Goal: Task Accomplishment & Management: Manage account settings

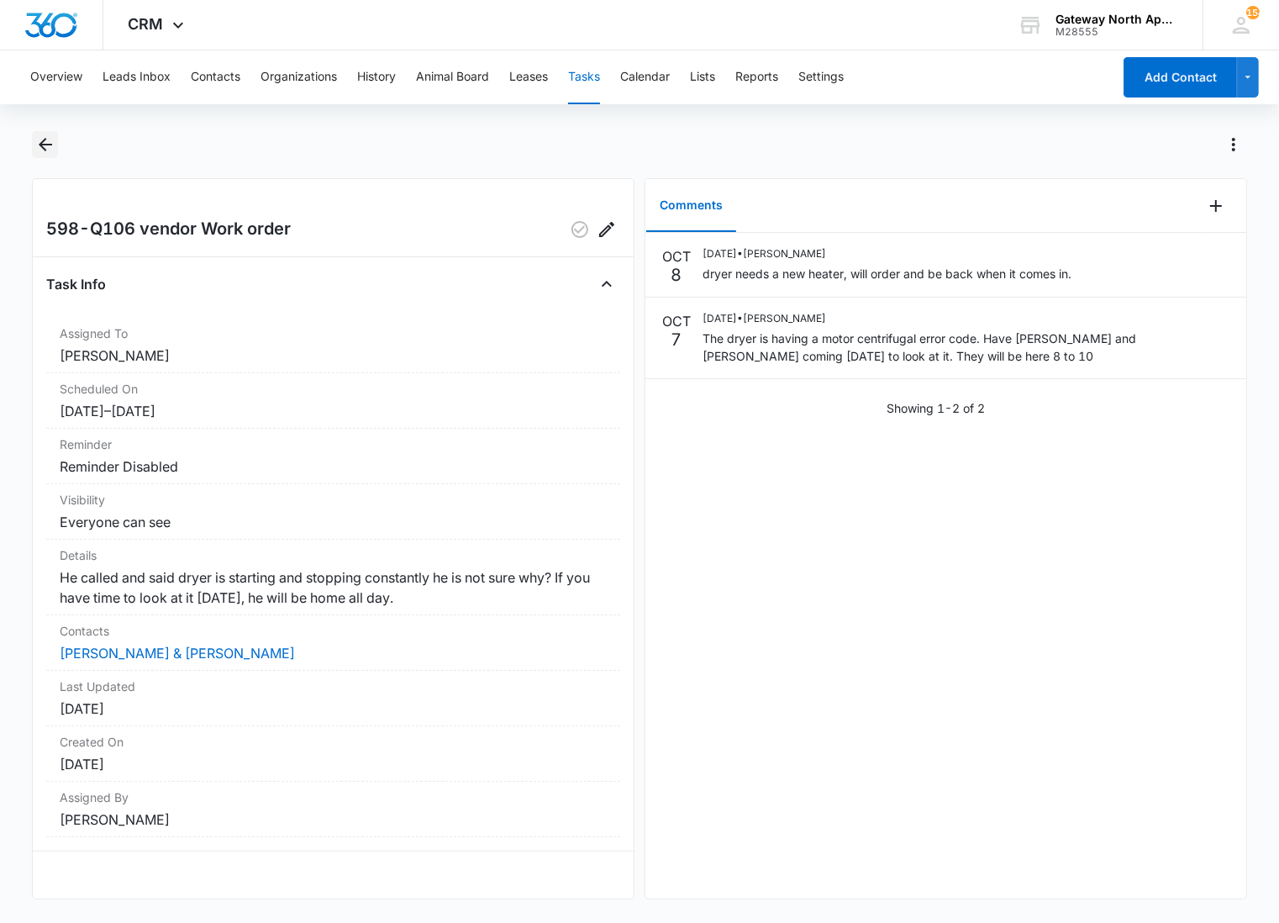
click at [55, 146] on button "Back" at bounding box center [45, 144] width 26 height 27
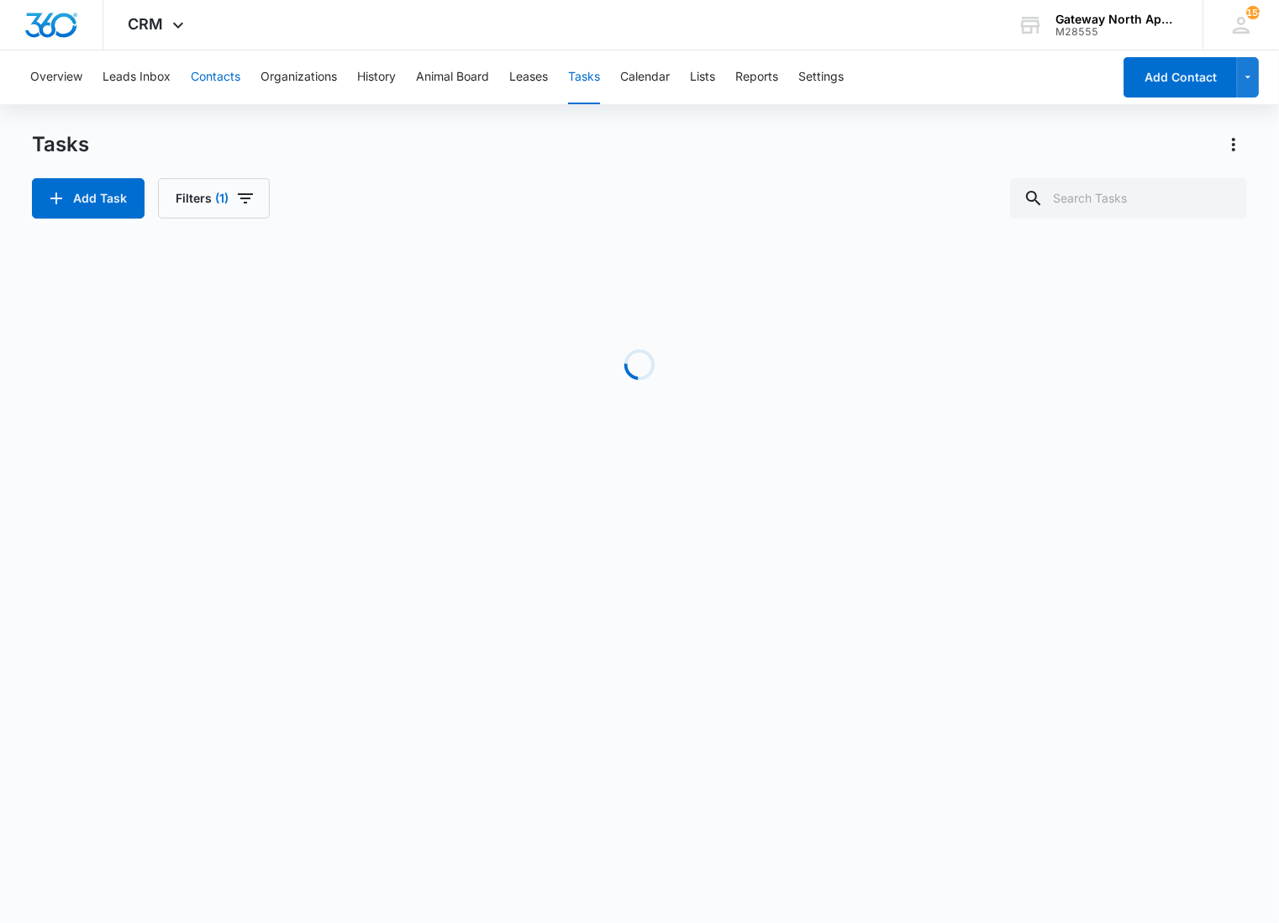
click at [196, 66] on button "Contacts" at bounding box center [216, 77] width 50 height 54
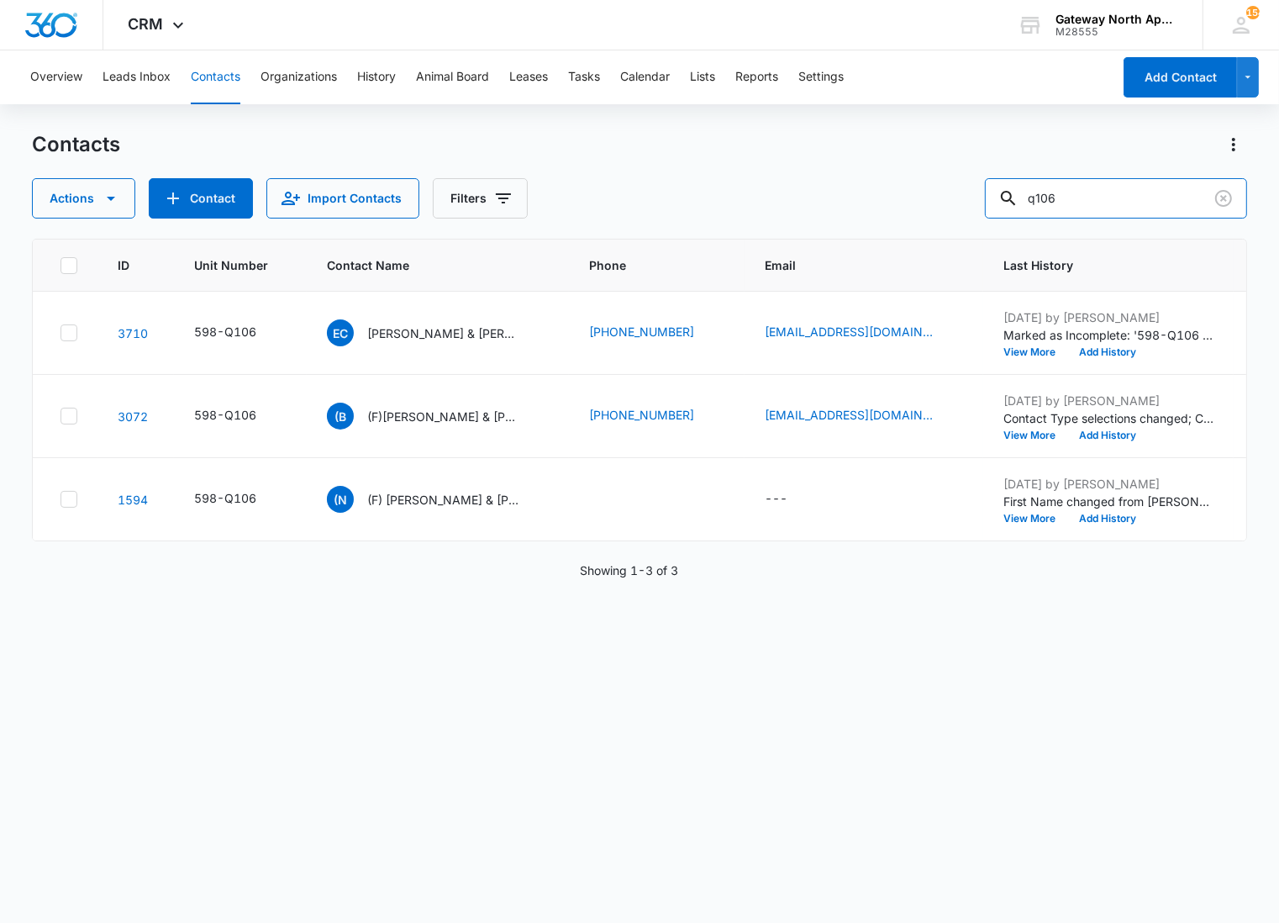
drag, startPoint x: 1122, startPoint y: 198, endPoint x: 928, endPoint y: 198, distance: 194.2
click at [928, 198] on div "Actions Contact Import Contacts Filters q106" at bounding box center [639, 198] width 1215 height 40
type input "p305"
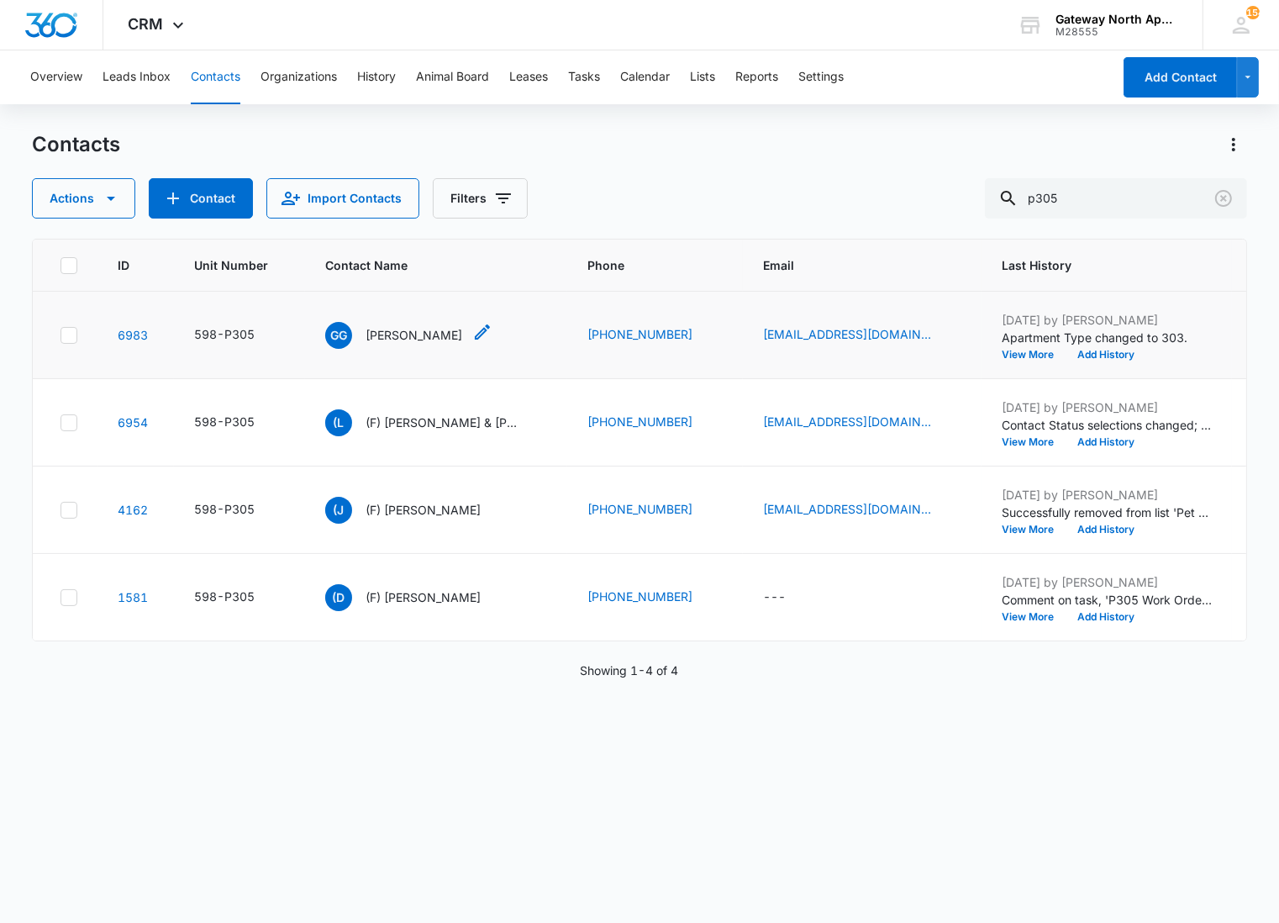
click at [438, 340] on p "[PERSON_NAME]" at bounding box center [414, 335] width 97 height 18
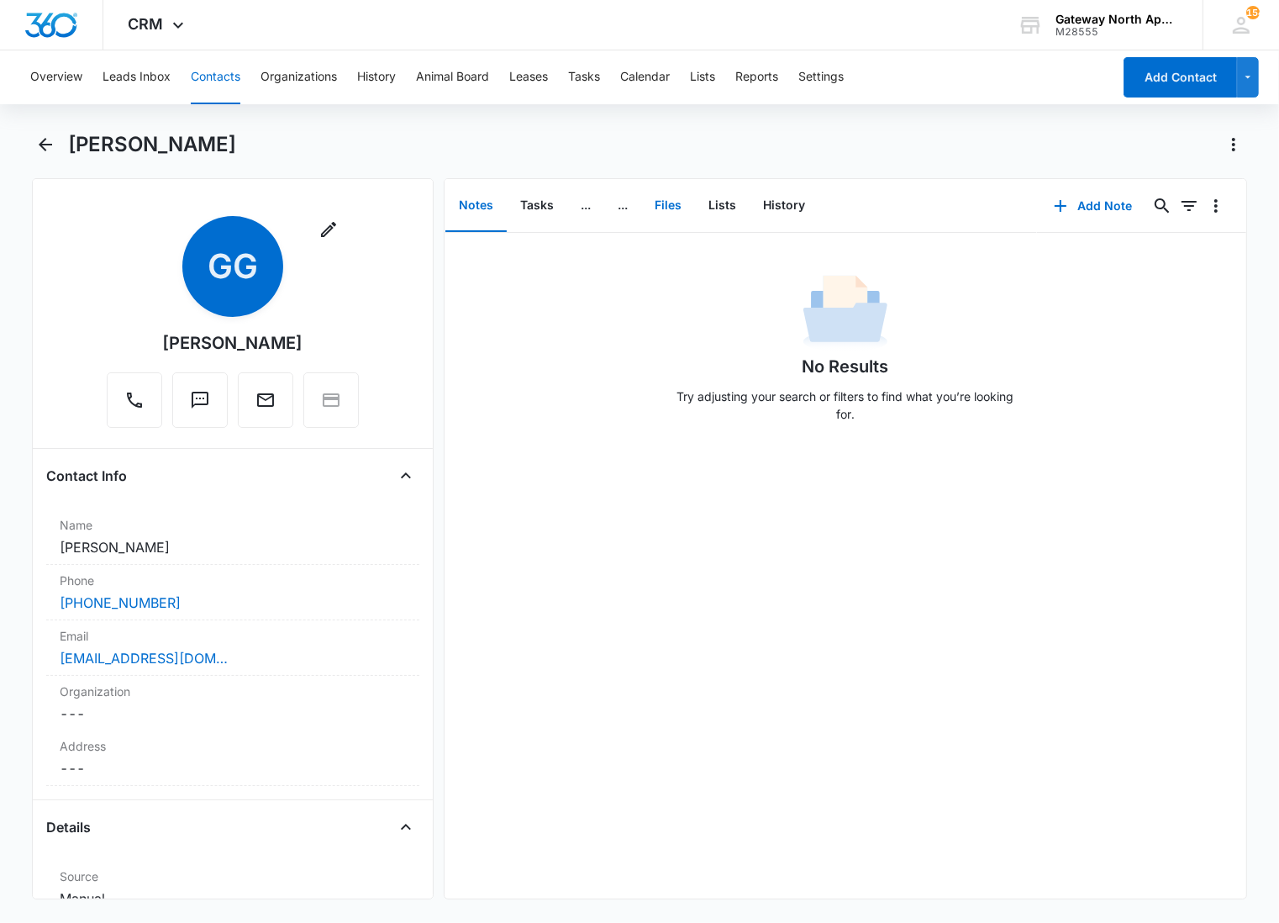
click at [668, 197] on button "Files" at bounding box center [668, 206] width 54 height 52
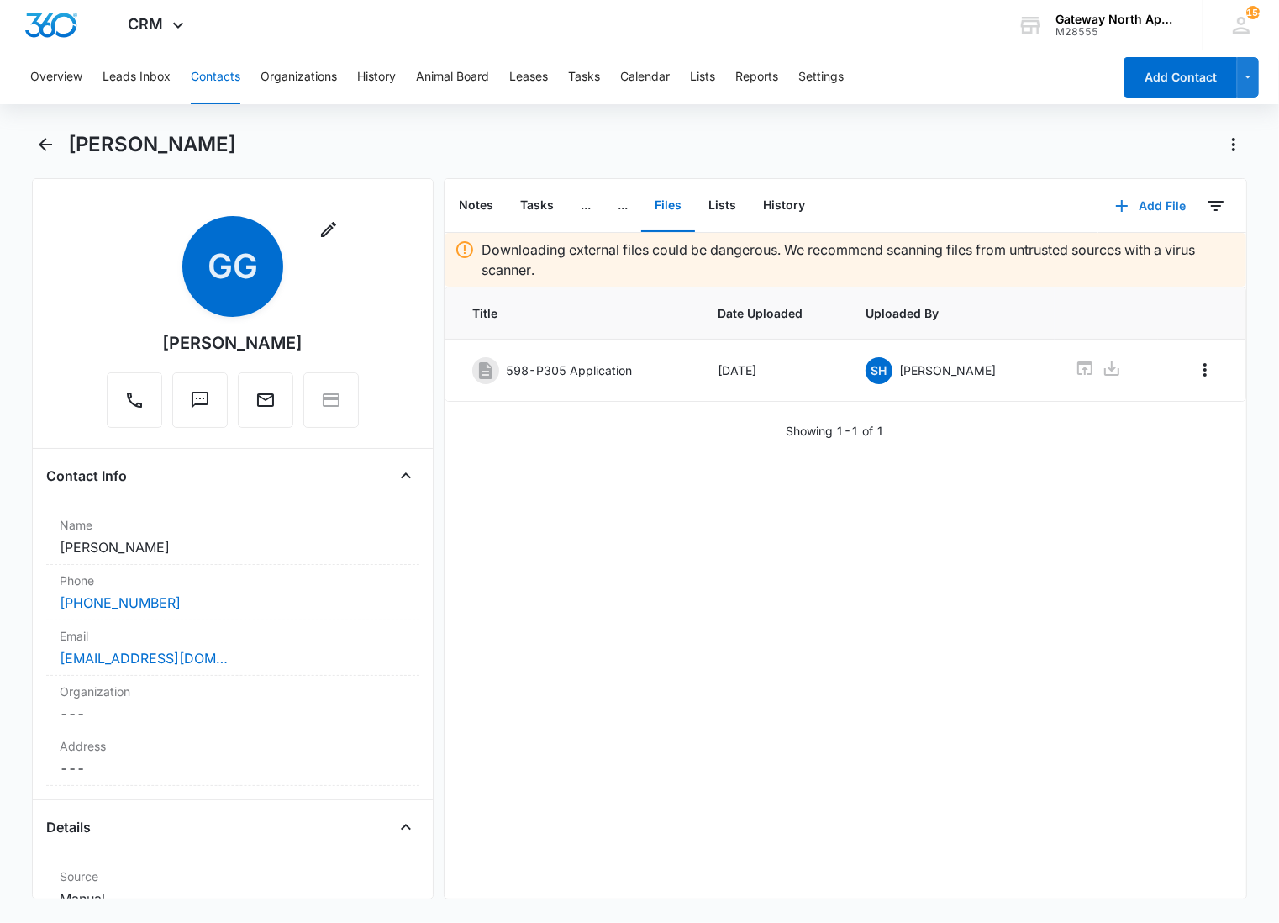
click at [1173, 214] on button "Add File" at bounding box center [1151, 206] width 104 height 40
click at [1135, 253] on div "Upload Files" at bounding box center [1127, 259] width 67 height 12
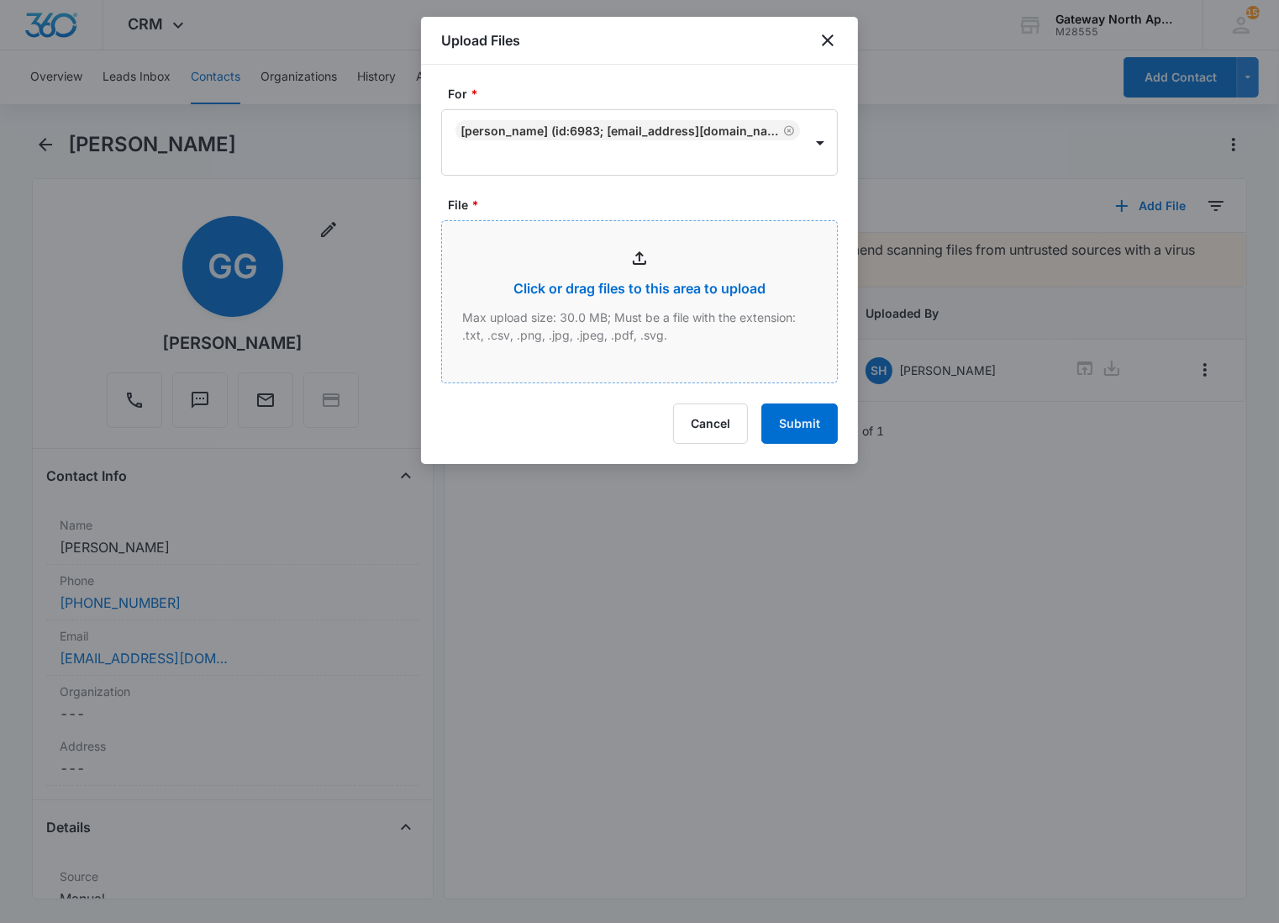
type input "C:\fakepath\P305_10072025171633.pdf"
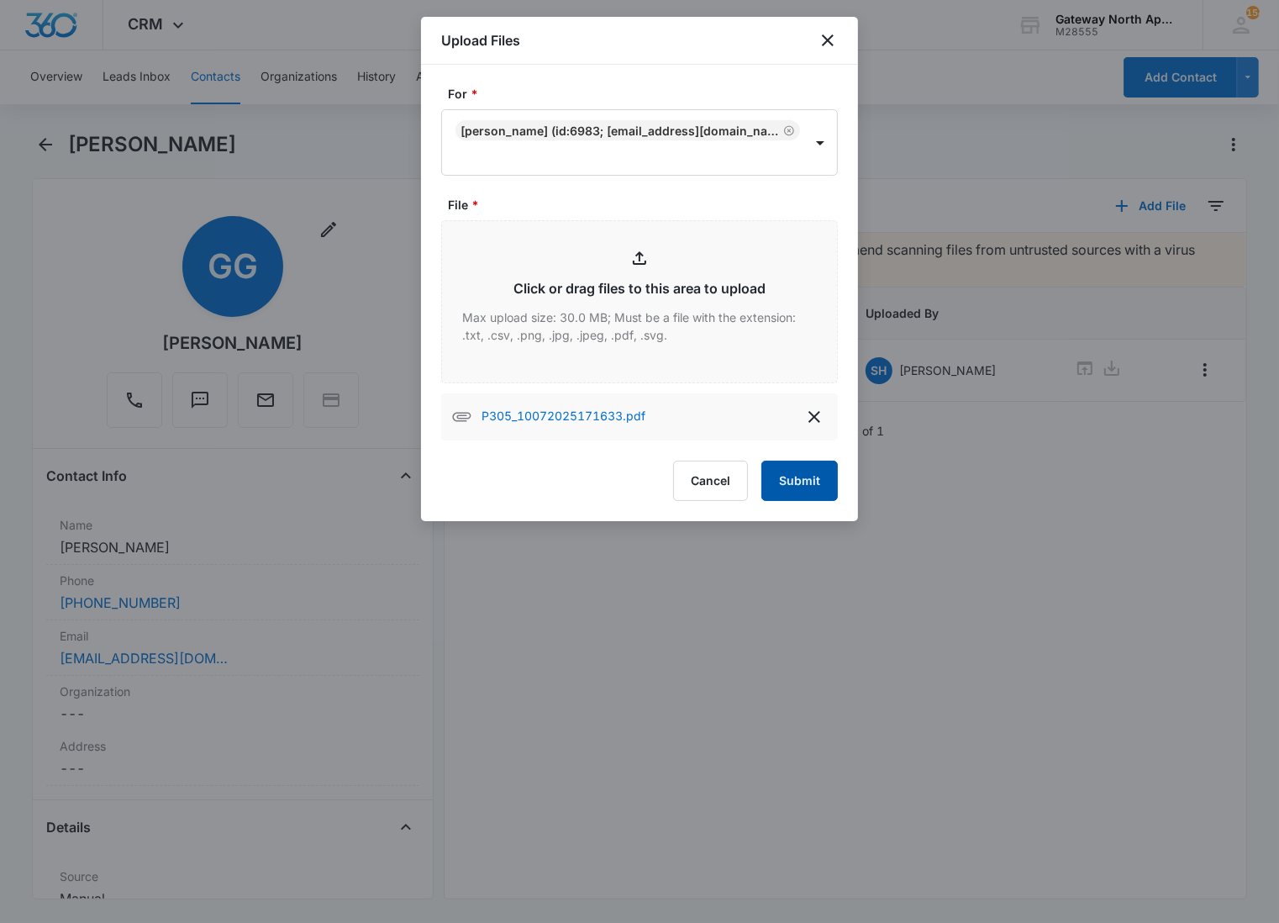
click at [792, 472] on button "Submit" at bounding box center [800, 481] width 76 height 40
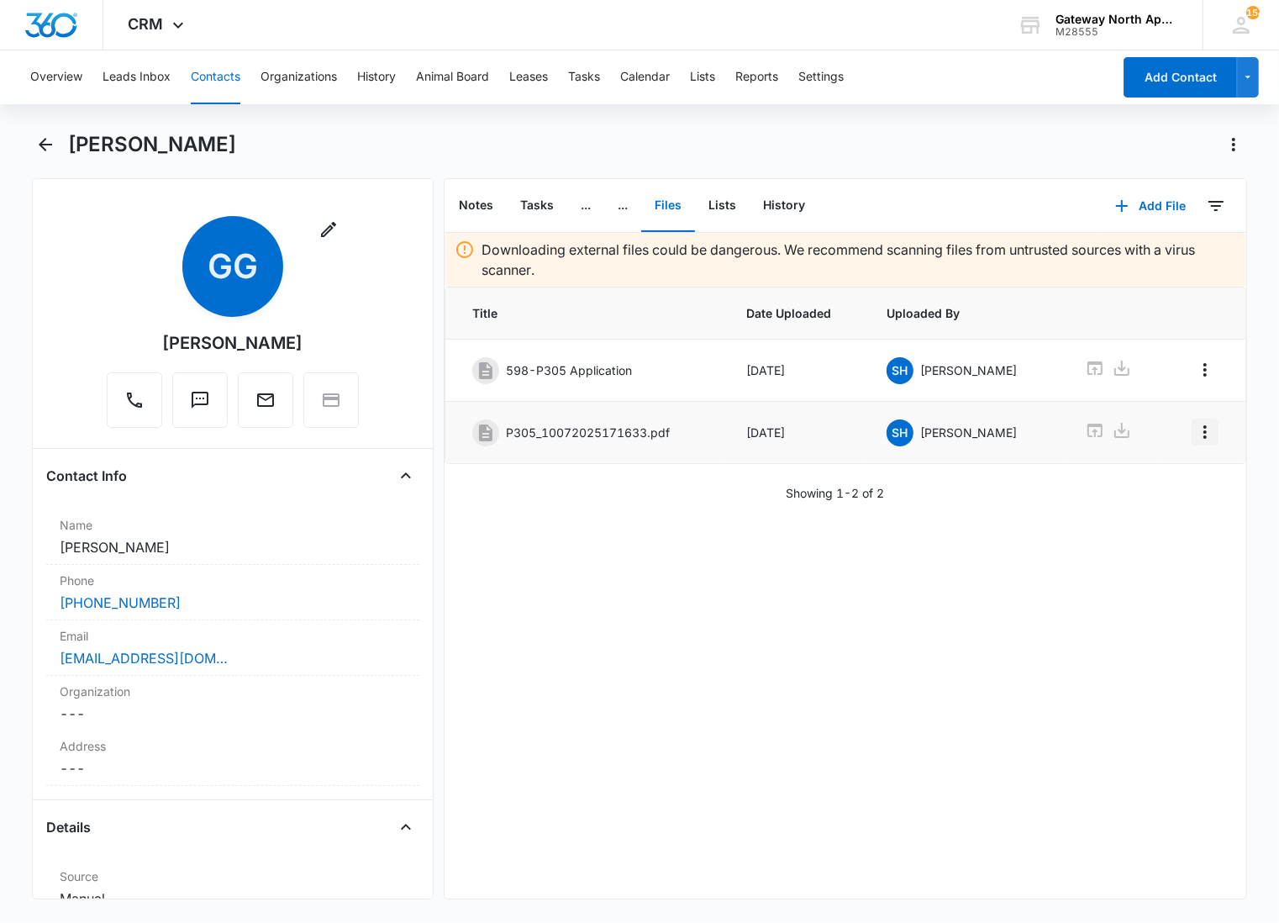
click at [1195, 424] on icon "Overflow Menu" at bounding box center [1205, 432] width 20 height 20
click at [1152, 484] on div "Edit" at bounding box center [1145, 481] width 35 height 12
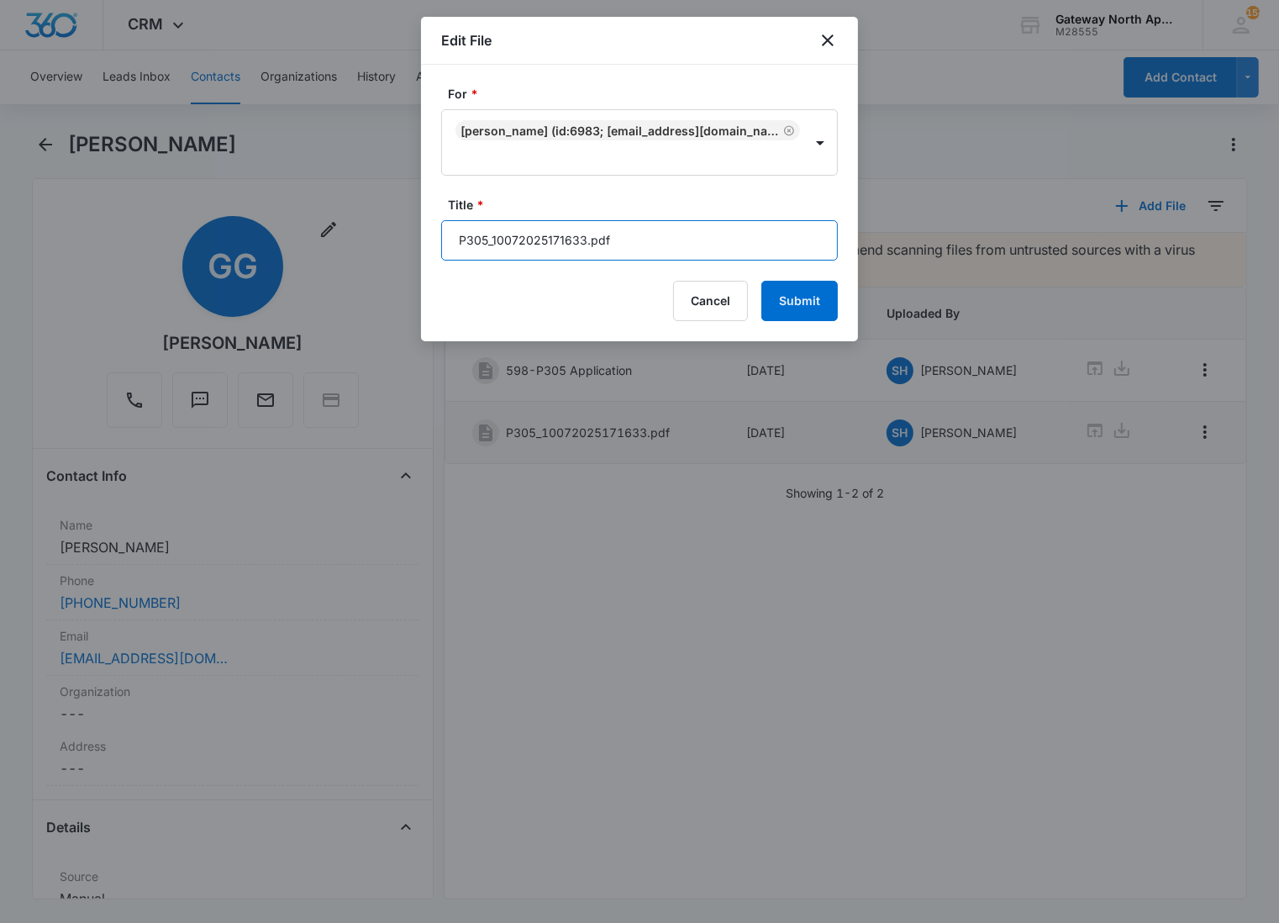
drag, startPoint x: 646, startPoint y: 238, endPoint x: 220, endPoint y: 294, distance: 429.0
click at [220, 294] on body "CRM Apps Reputation Websites Forms CRM Email Social Content Ads Intelligence Fi…" at bounding box center [639, 461] width 1279 height 923
click at [662, 224] on input "598-P305 Lease [DATE]-" at bounding box center [639, 240] width 397 height 40
type input "598-P305 Lease [DATE]-[DATE]"
click at [762, 281] on button "Submit" at bounding box center [800, 301] width 76 height 40
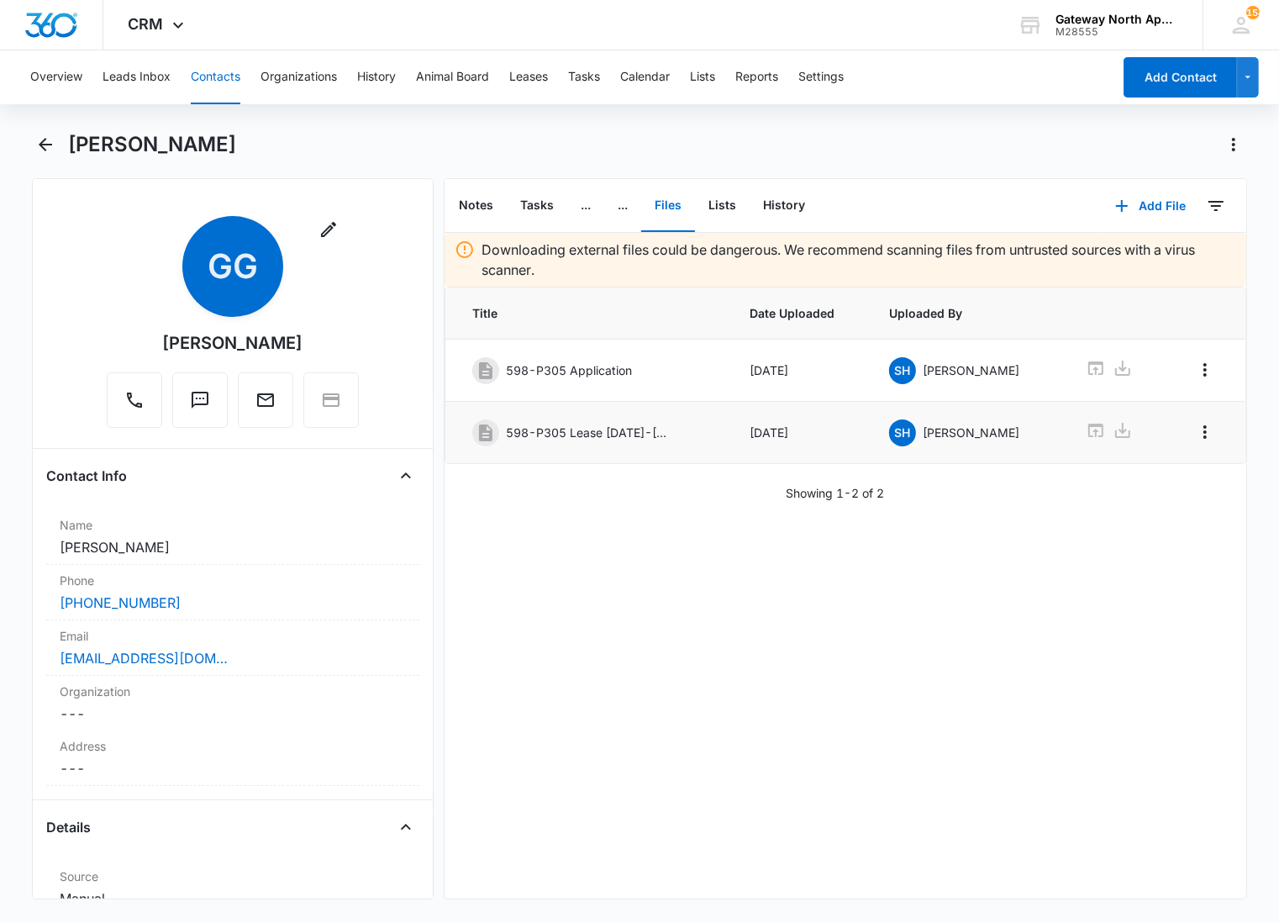
drag, startPoint x: 666, startPoint y: 572, endPoint x: 710, endPoint y: 490, distance: 92.9
click at [671, 562] on div "Downloading external files could be dangerous. We recommend scanning files from…" at bounding box center [846, 566] width 802 height 666
click at [1155, 203] on button "Add File" at bounding box center [1151, 206] width 104 height 40
click at [1115, 262] on div "Upload Files" at bounding box center [1127, 259] width 67 height 12
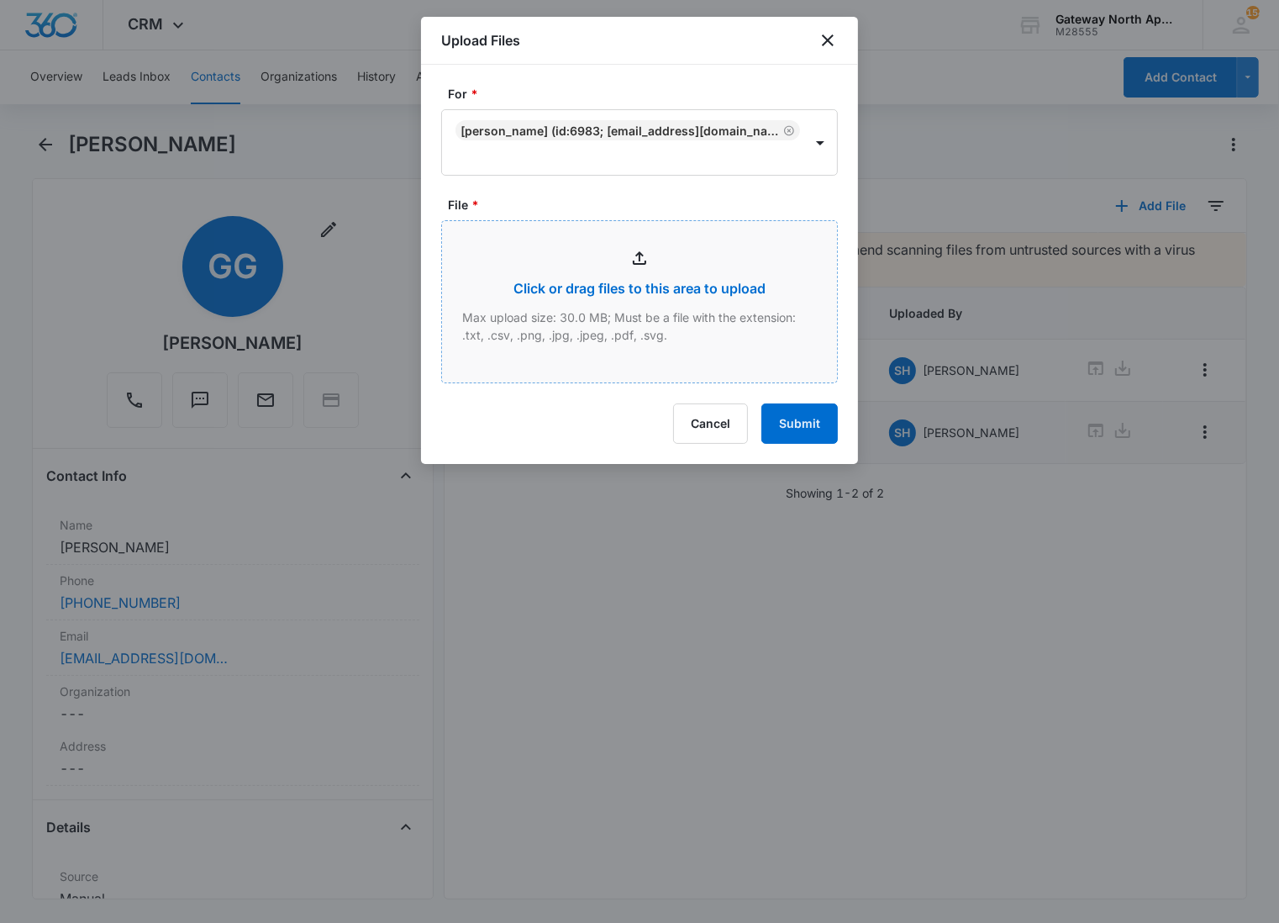
type input "C:\fakepath\P305_10072025171552.pdf"
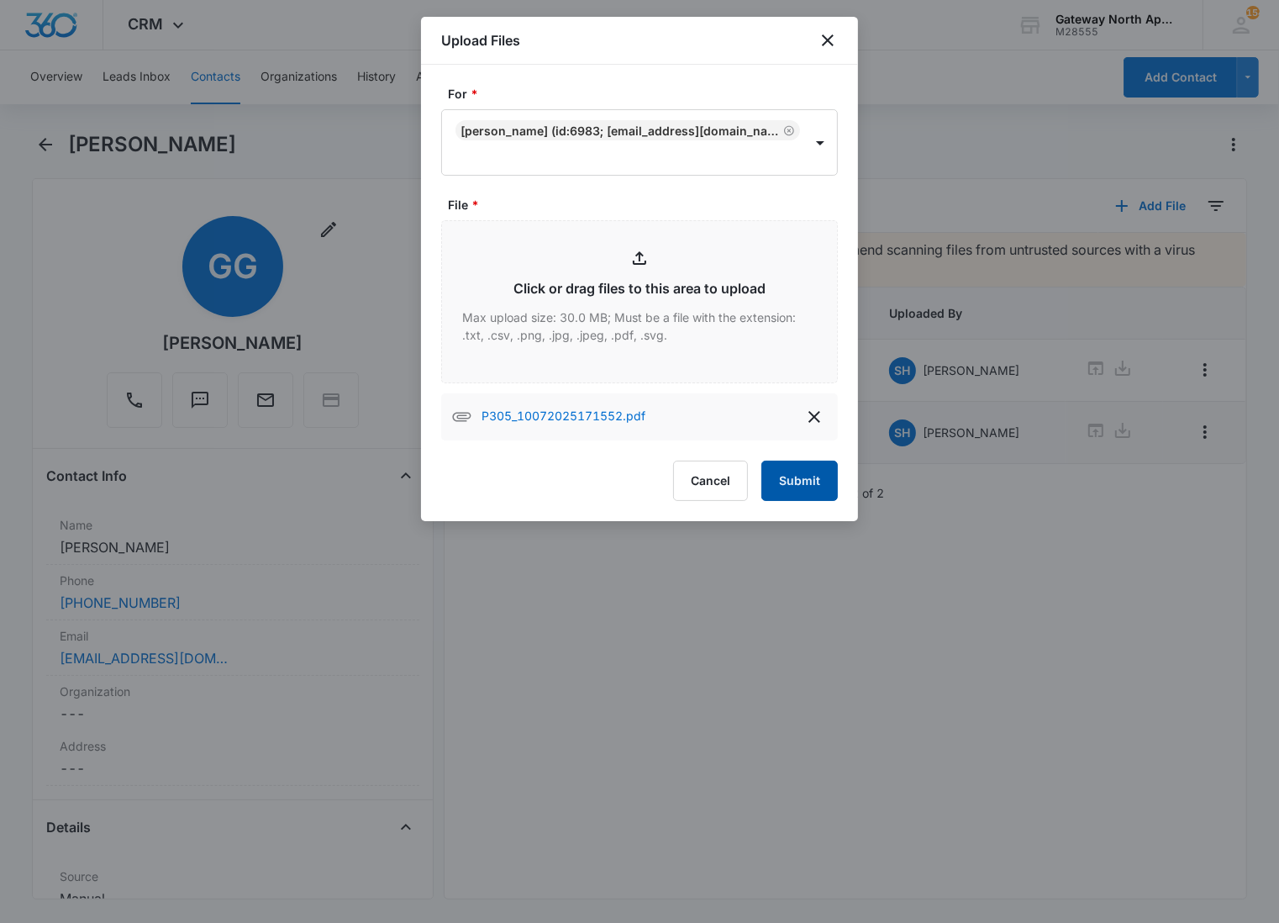
click at [794, 472] on button "Submit" at bounding box center [800, 481] width 76 height 40
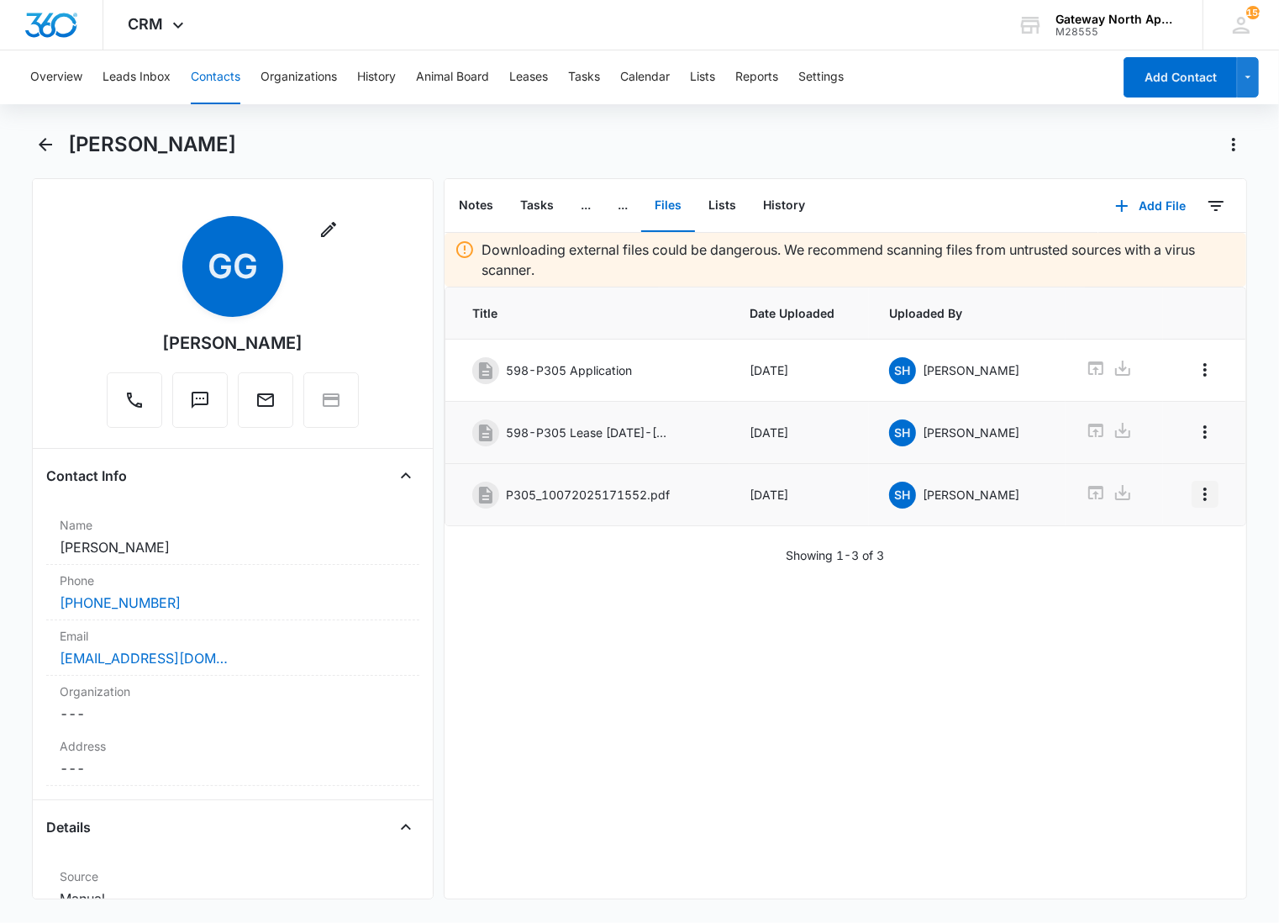
click at [1195, 498] on icon "Overflow Menu" at bounding box center [1205, 494] width 20 height 20
click at [1171, 536] on button "Edit" at bounding box center [1156, 544] width 96 height 25
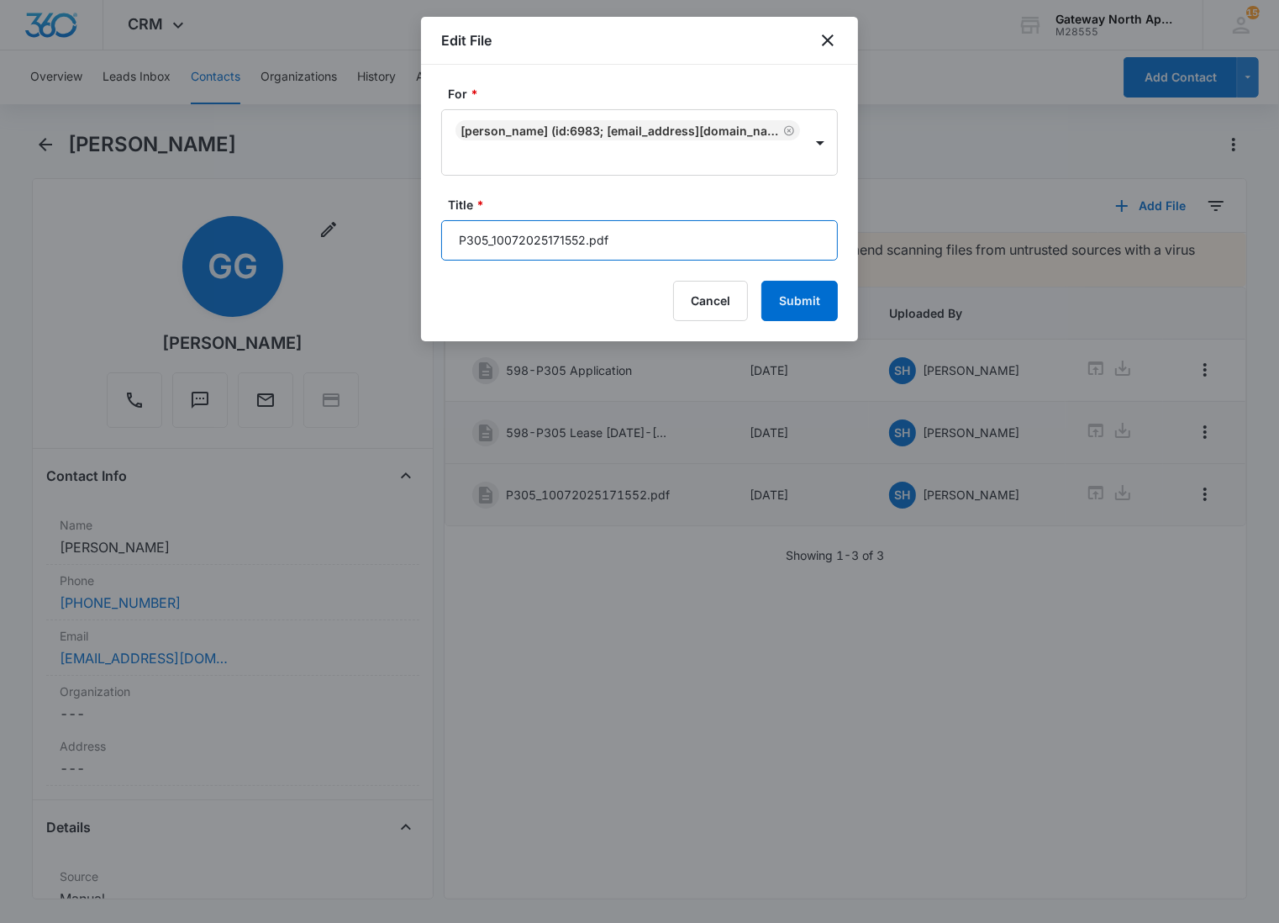
drag, startPoint x: 678, startPoint y: 240, endPoint x: 379, endPoint y: 250, distance: 299.4
click at [379, 250] on body "CRM Apps Reputation Websites Forms CRM Email Social Content Ads Intelligence Fi…" at bounding box center [639, 461] width 1279 height 923
type input "598-P305 Lease Packet"
click at [762, 281] on button "Submit" at bounding box center [800, 301] width 76 height 40
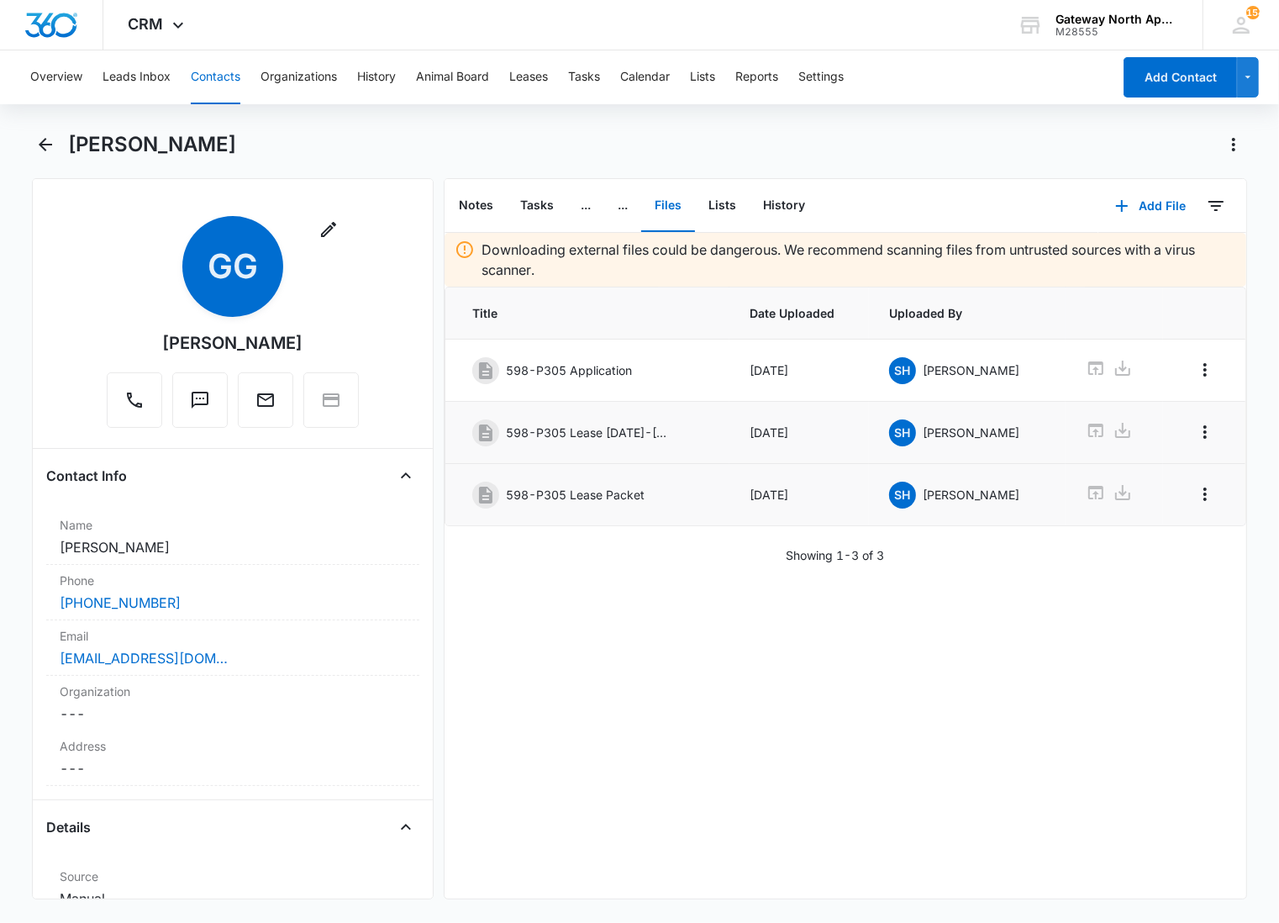
click at [457, 569] on div "Downloading external files could be dangerous. We recommend scanning files from…" at bounding box center [846, 566] width 802 height 666
click at [37, 147] on icon "Back" at bounding box center [45, 144] width 20 height 20
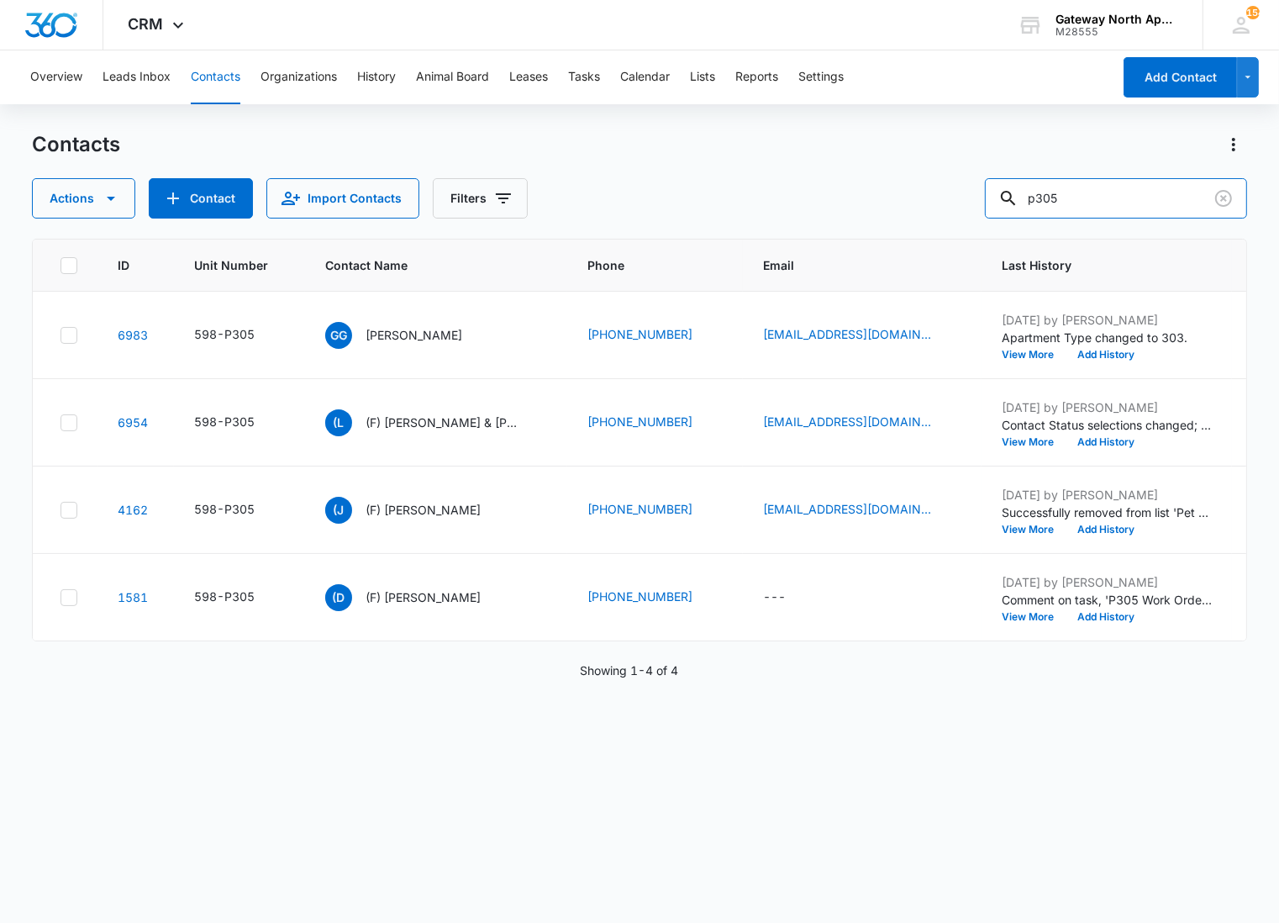
drag, startPoint x: 1088, startPoint y: 196, endPoint x: 900, endPoint y: 199, distance: 187.5
click at [900, 199] on div "Actions Contact Import Contacts Filters p305" at bounding box center [639, 198] width 1215 height 40
type input "[PERSON_NAME]"
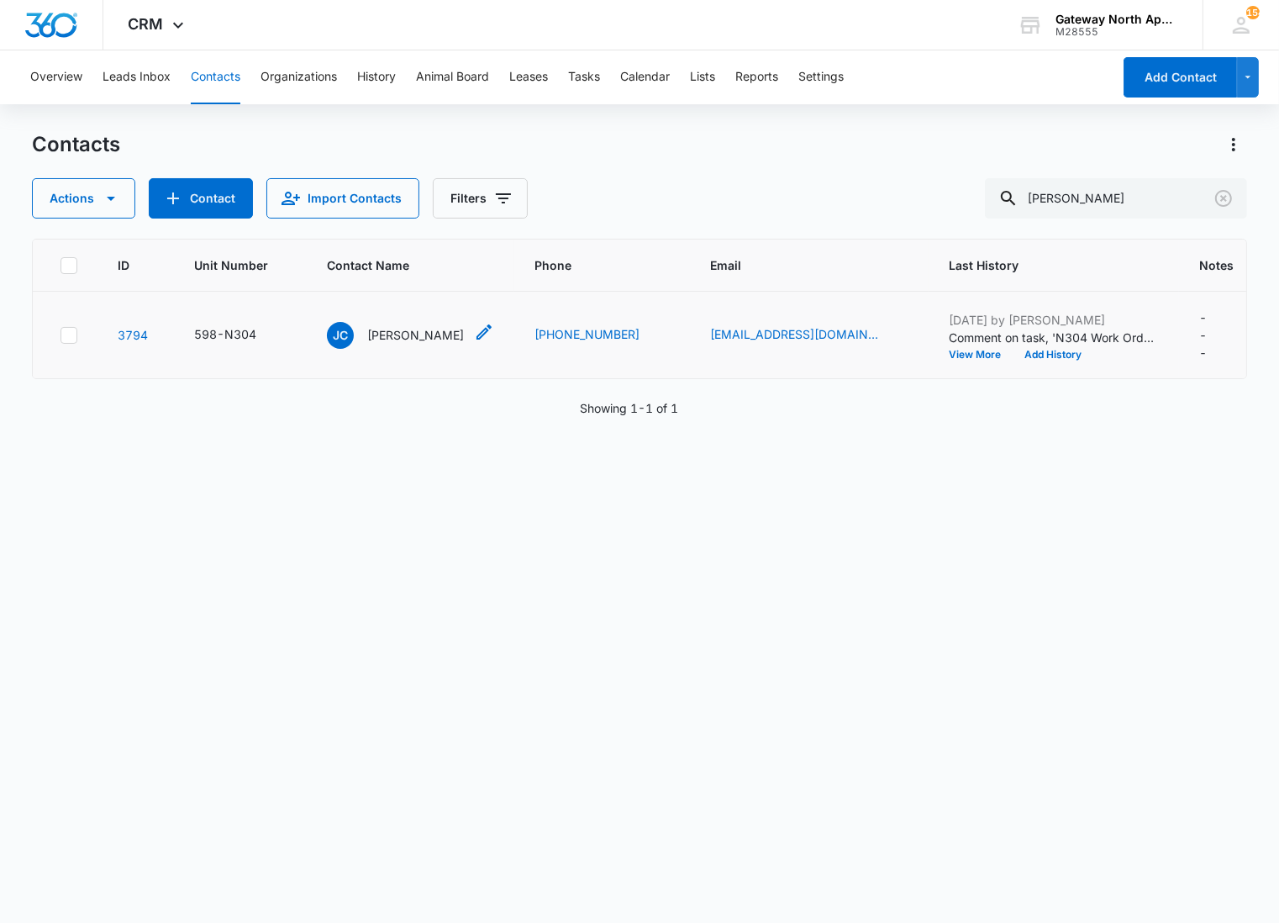
click at [400, 340] on p "[PERSON_NAME]" at bounding box center [415, 335] width 97 height 18
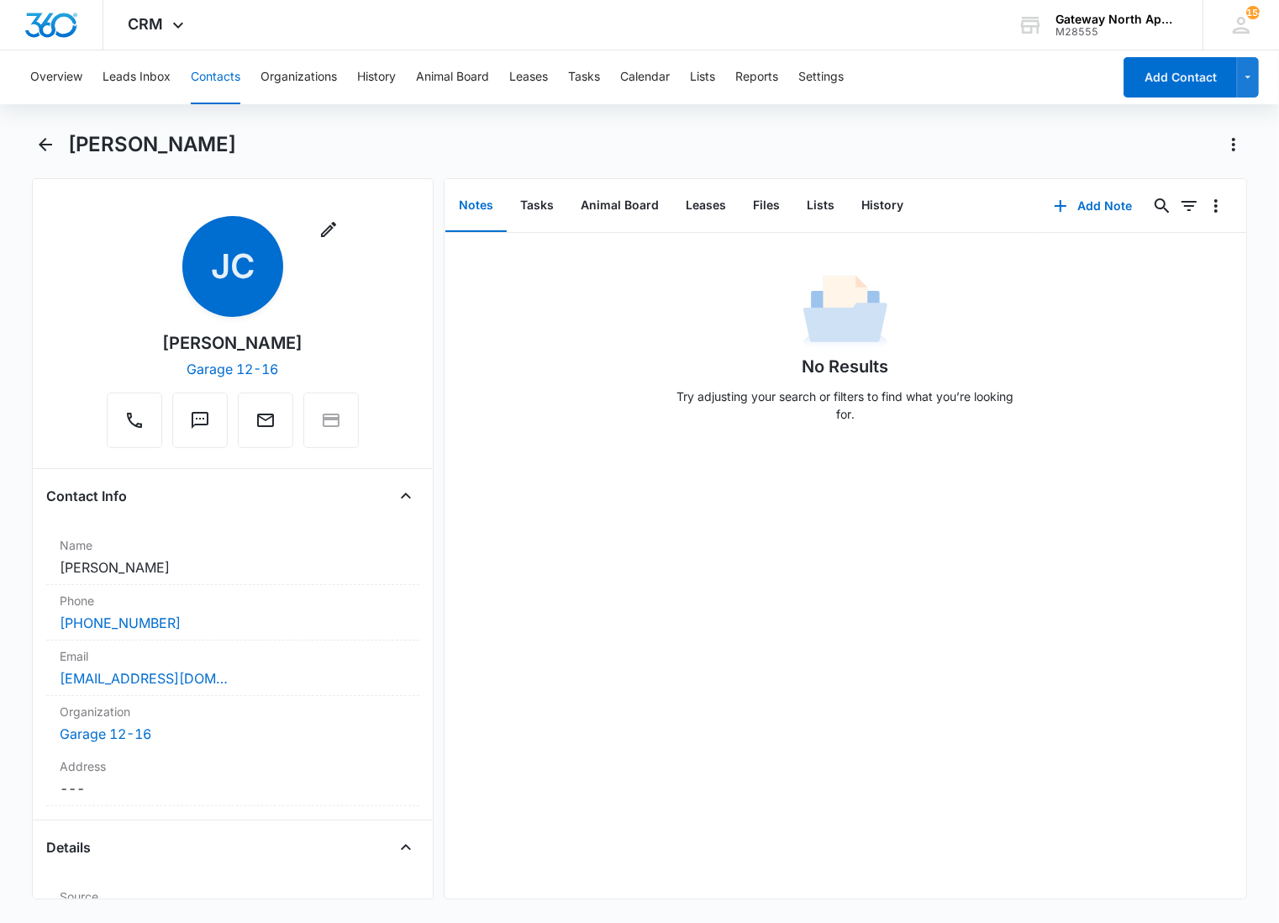
click at [693, 395] on p "Try adjusting your search or filters to find what you’re looking for." at bounding box center [845, 405] width 353 height 35
click at [53, 141] on icon "Back" at bounding box center [45, 144] width 20 height 20
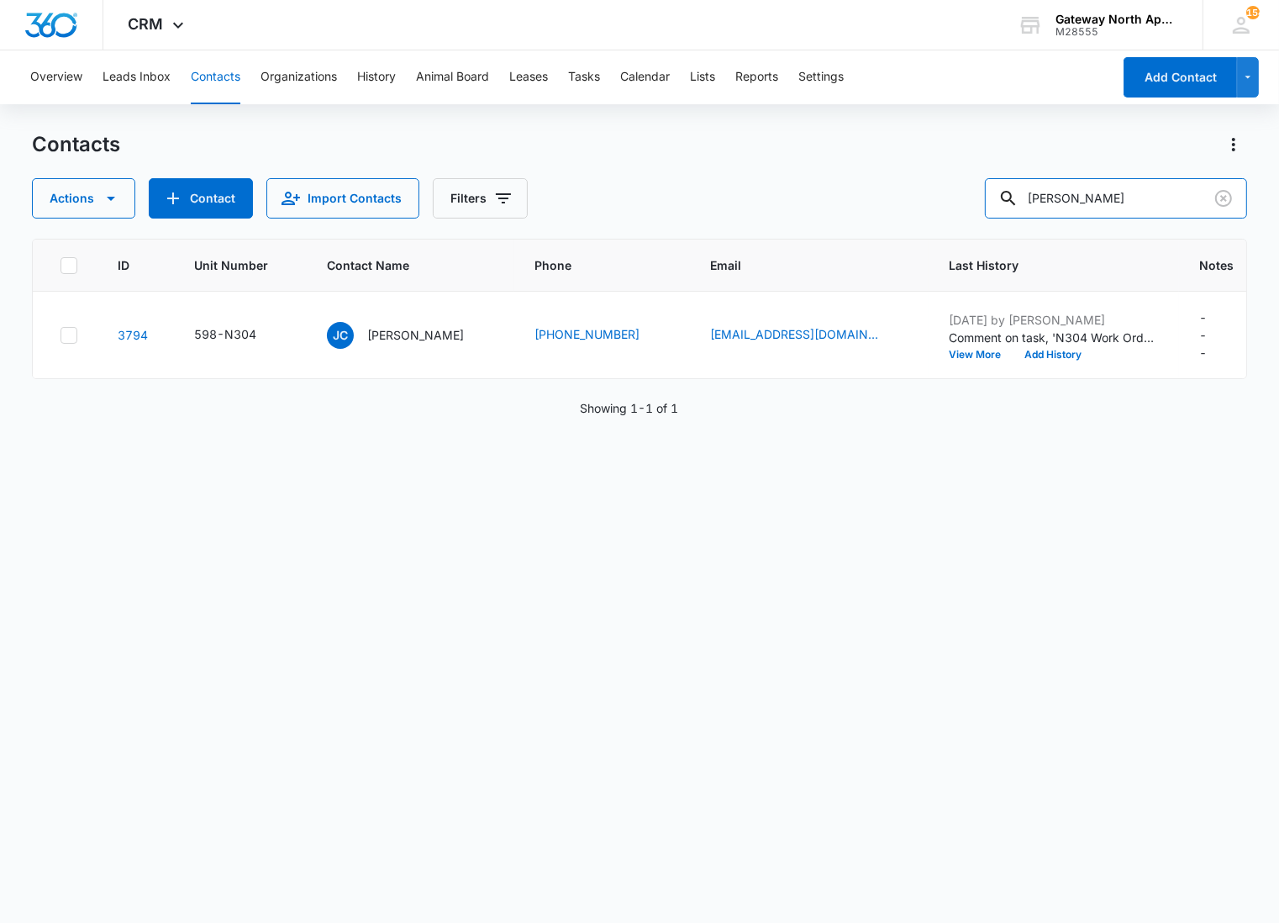
drag, startPoint x: 1115, startPoint y: 203, endPoint x: 706, endPoint y: 179, distance: 409.2
click at [706, 179] on div "Actions Contact Import Contacts Filters [PERSON_NAME]" at bounding box center [639, 198] width 1215 height 40
type input "c300"
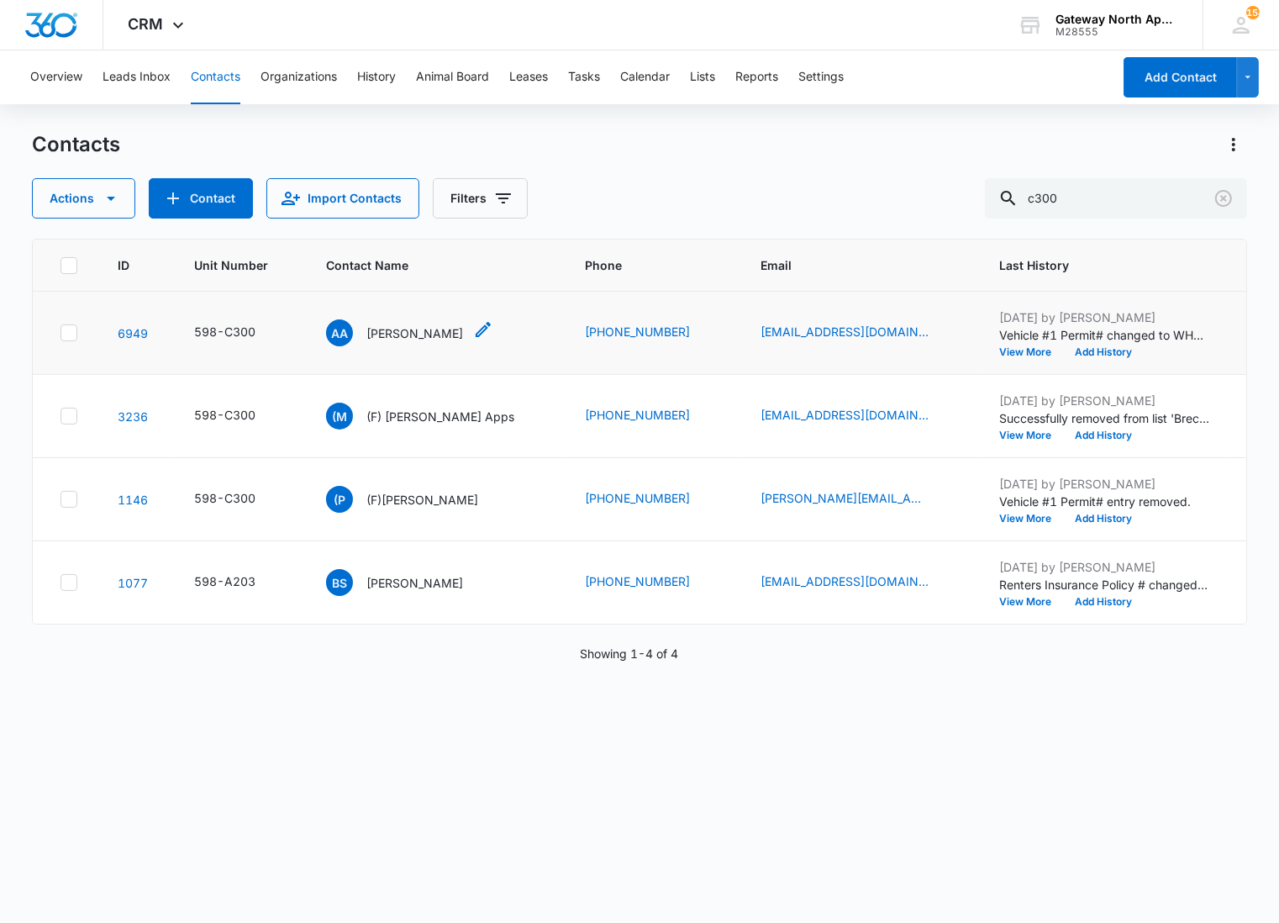
click at [406, 330] on p "[PERSON_NAME]" at bounding box center [414, 333] width 97 height 18
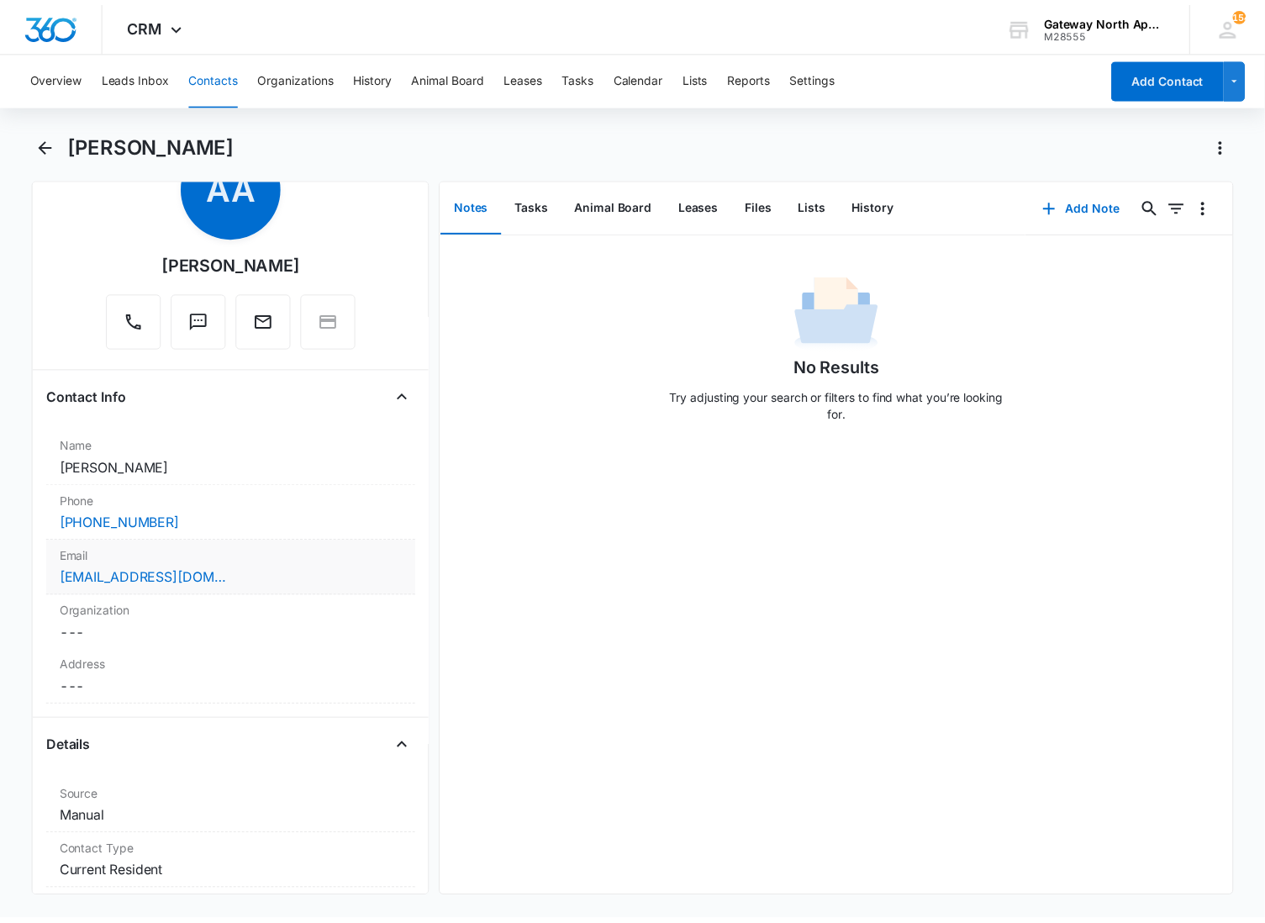
scroll to position [187, 0]
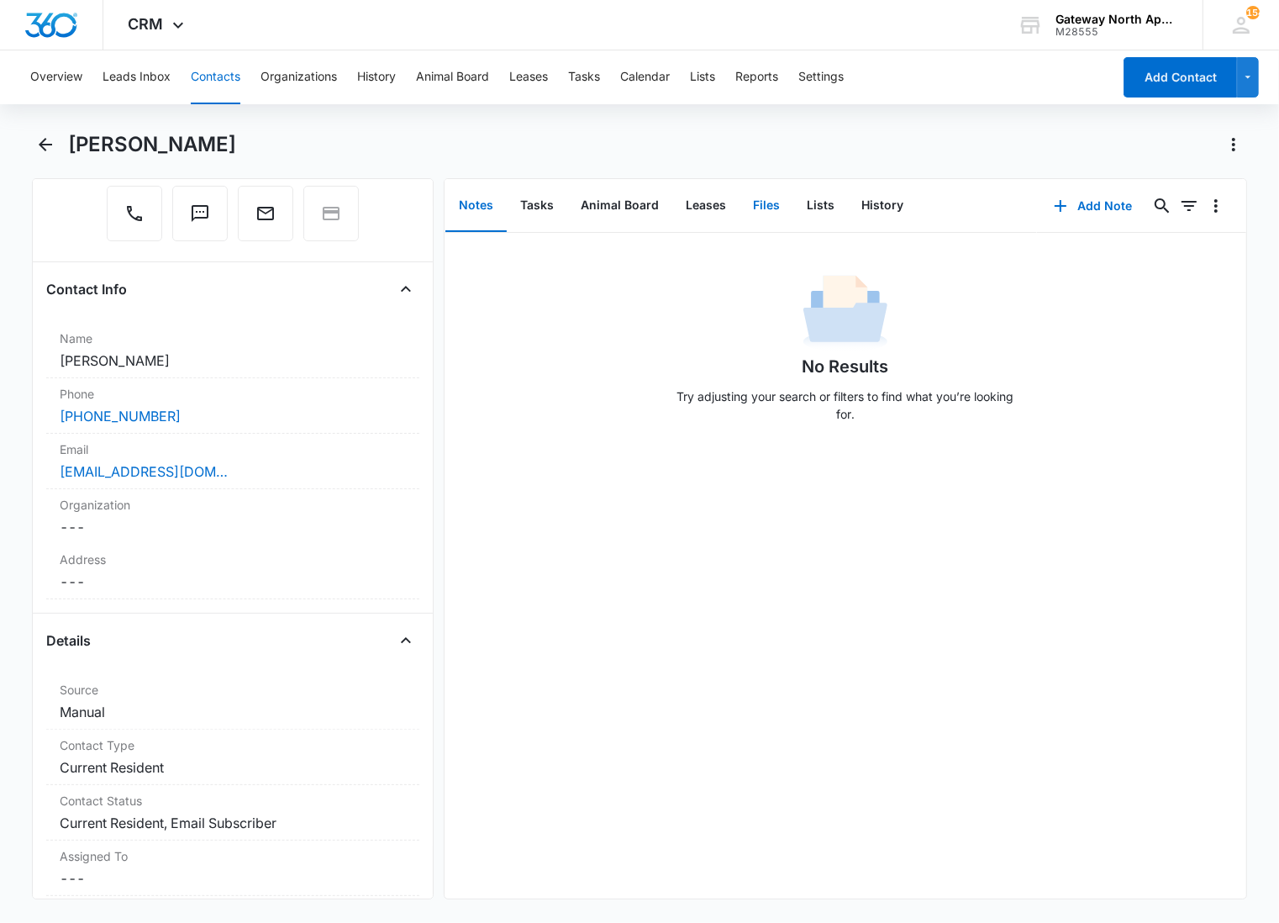
click at [769, 189] on button "Files" at bounding box center [767, 206] width 54 height 52
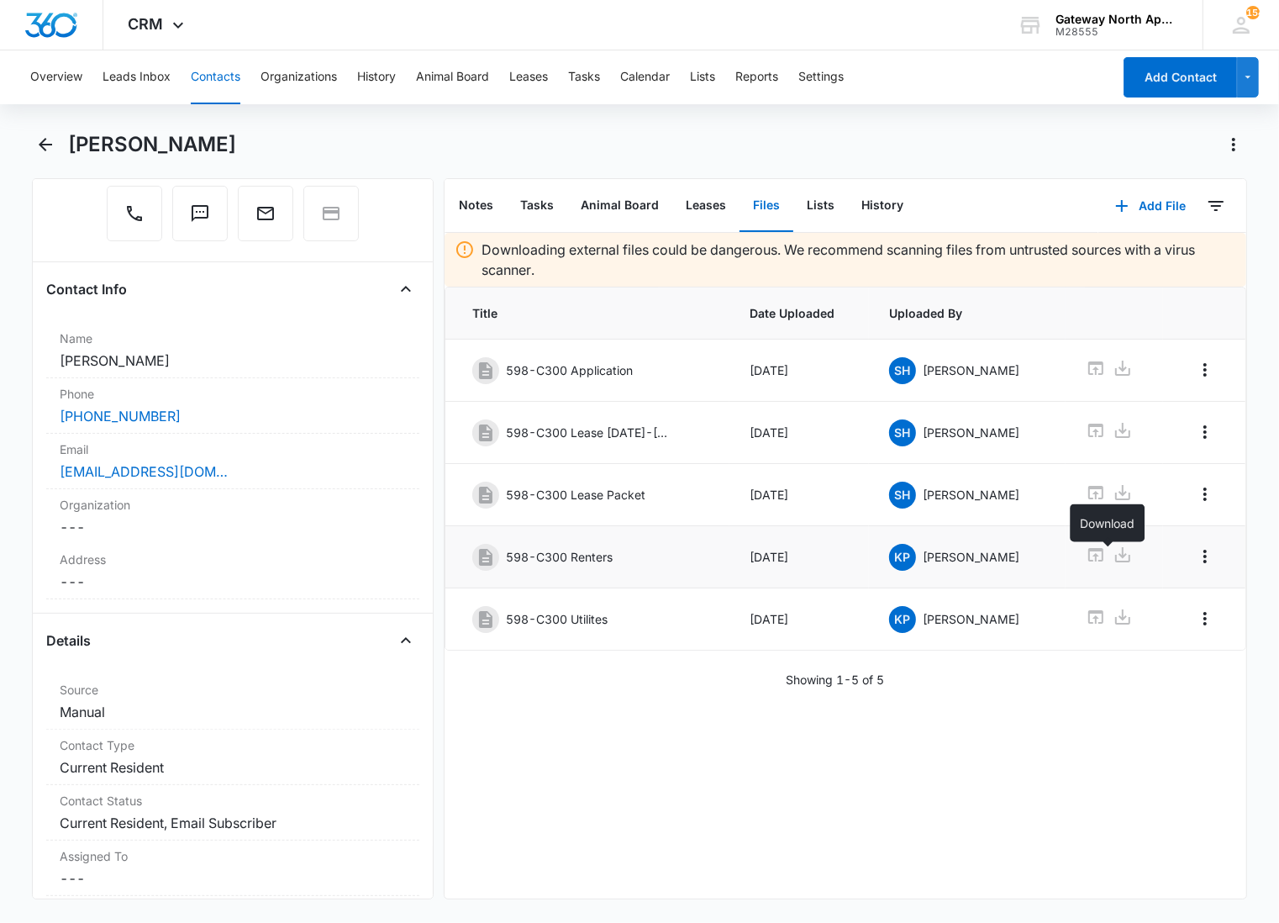
click at [1113, 555] on icon at bounding box center [1123, 555] width 20 height 20
click at [598, 813] on div "Downloading external files could be dangerous. We recommend scanning files from…" at bounding box center [846, 566] width 802 height 666
click at [1113, 559] on icon at bounding box center [1123, 555] width 20 height 20
click at [620, 718] on div "Downloading external files could be dangerous. We recommend scanning files from…" at bounding box center [846, 566] width 802 height 666
click at [1113, 627] on icon at bounding box center [1123, 617] width 20 height 20
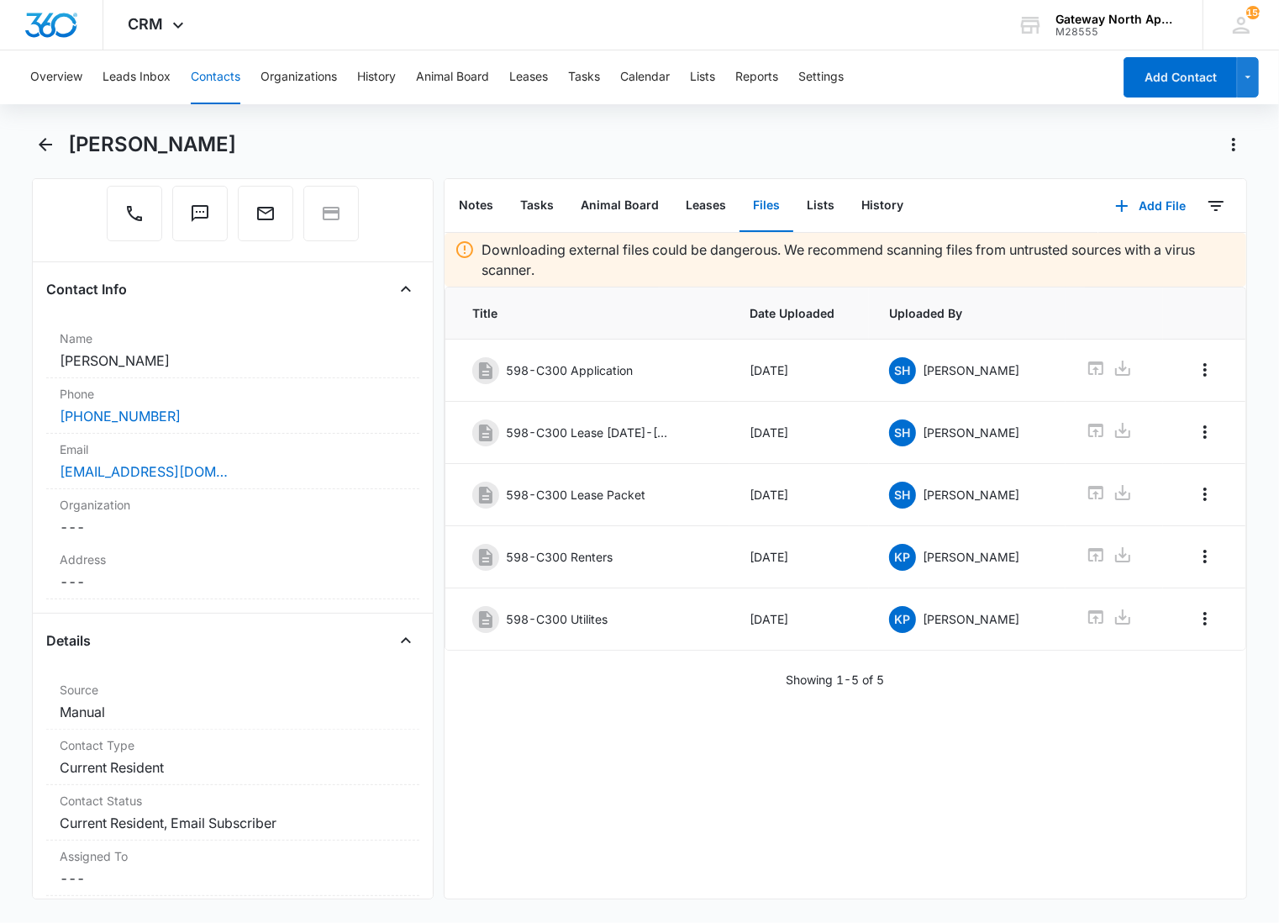
click at [1097, 836] on div "Downloading external files could be dangerous. We recommend scanning files from…" at bounding box center [846, 566] width 802 height 666
click at [1113, 555] on icon at bounding box center [1123, 555] width 20 height 20
click at [37, 139] on icon "Back" at bounding box center [45, 144] width 20 height 20
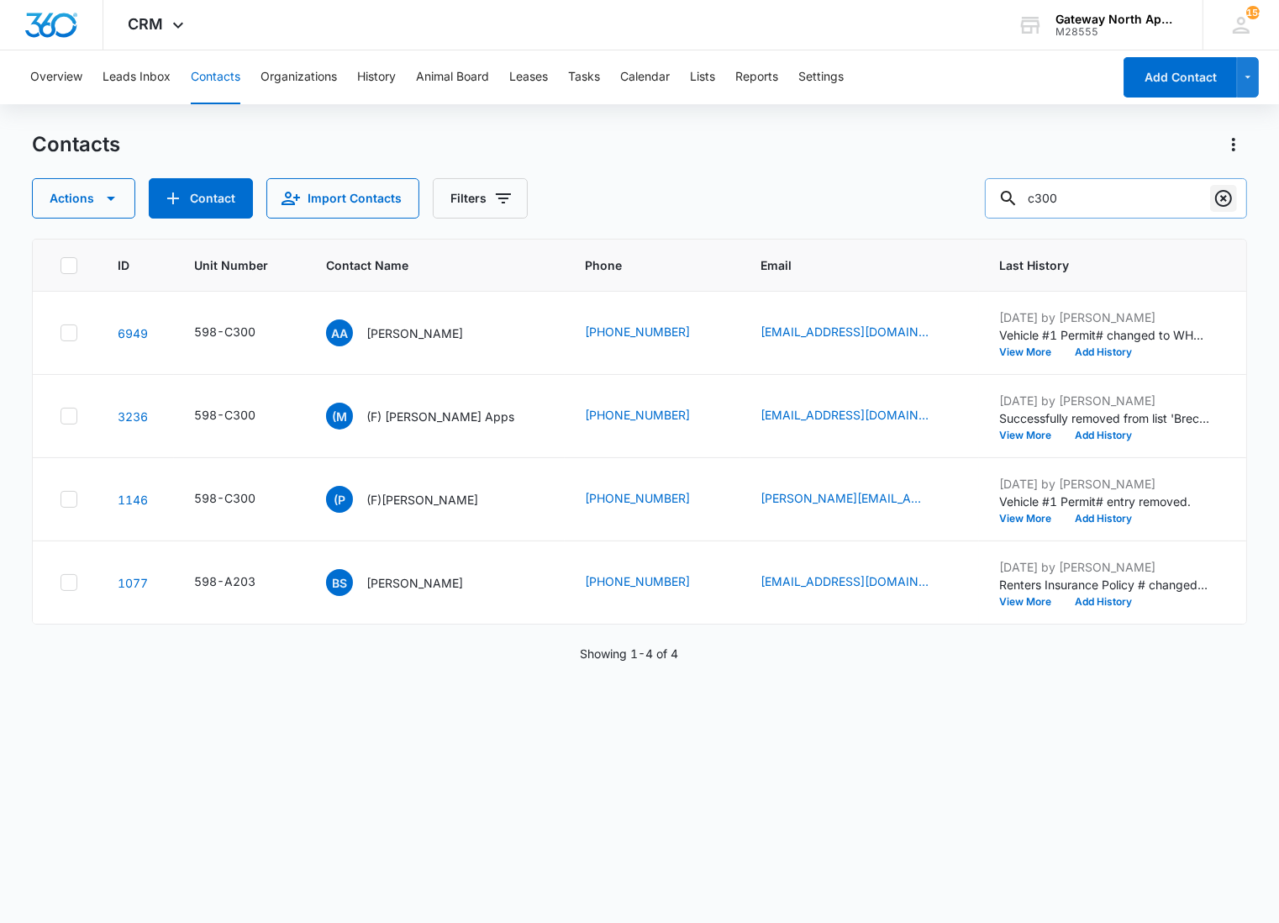
click at [1232, 198] on icon "Clear" at bounding box center [1224, 198] width 20 height 20
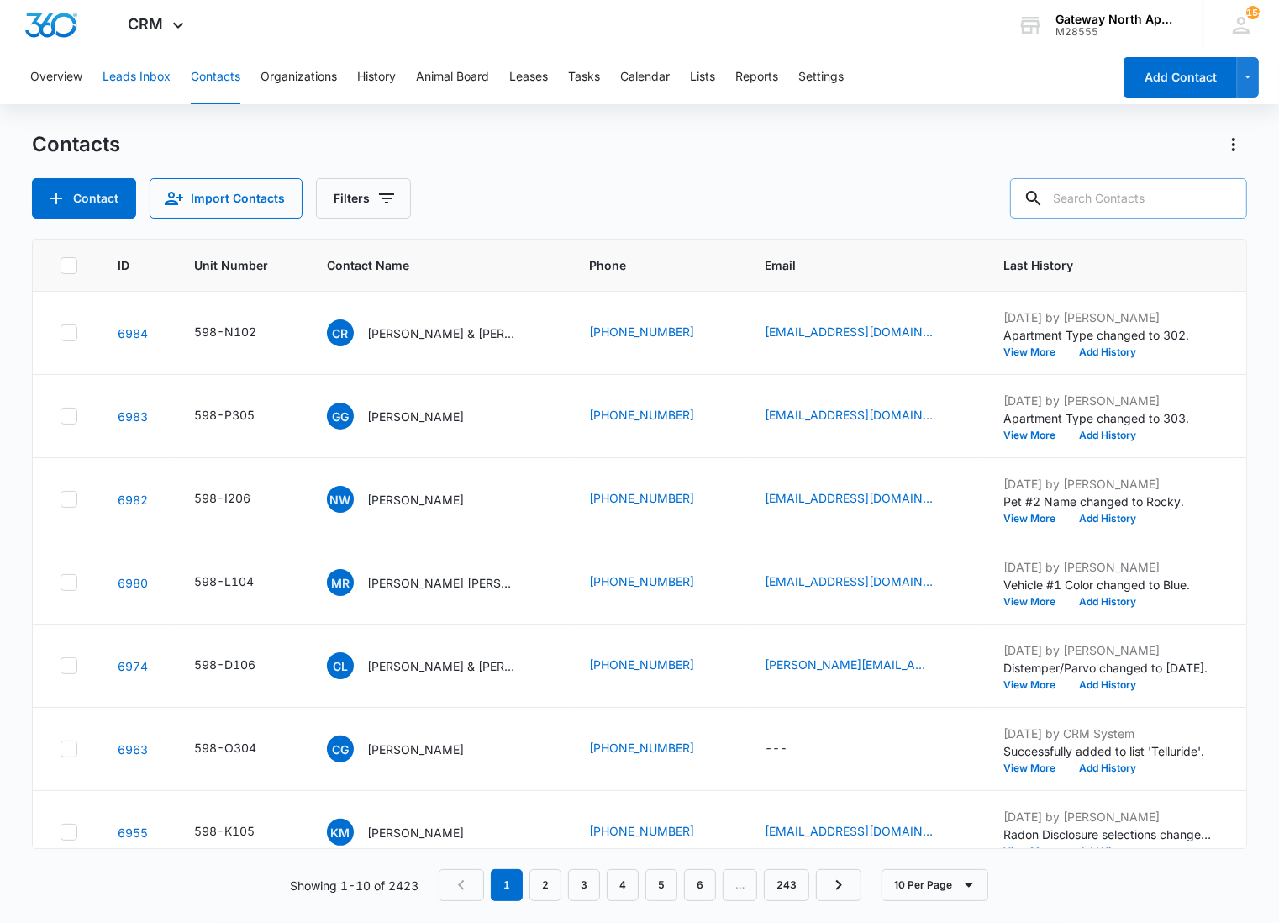
click at [156, 72] on button "Leads Inbox" at bounding box center [137, 77] width 68 height 54
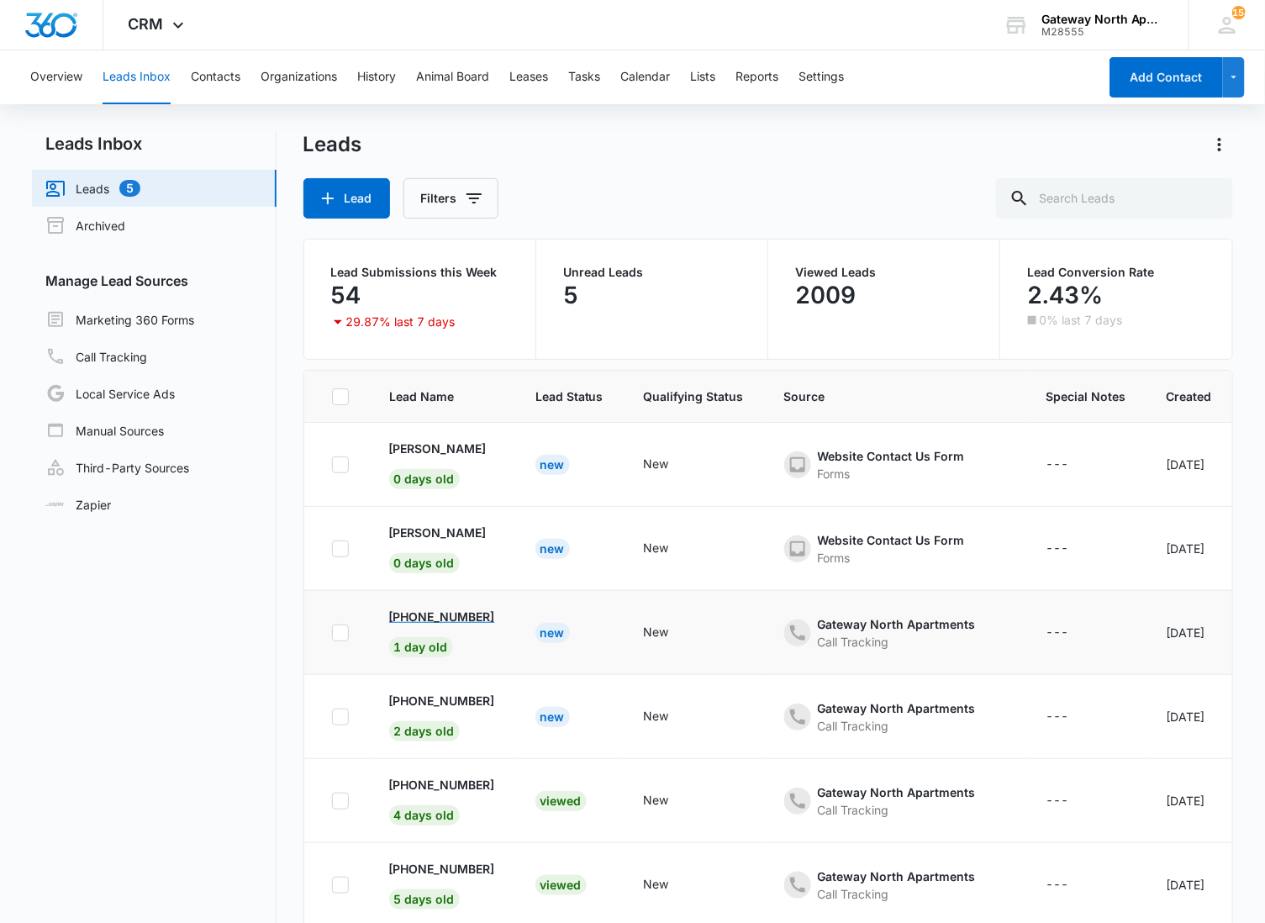
click at [438, 608] on p "[PHONE_NUMBER]" at bounding box center [442, 617] width 106 height 18
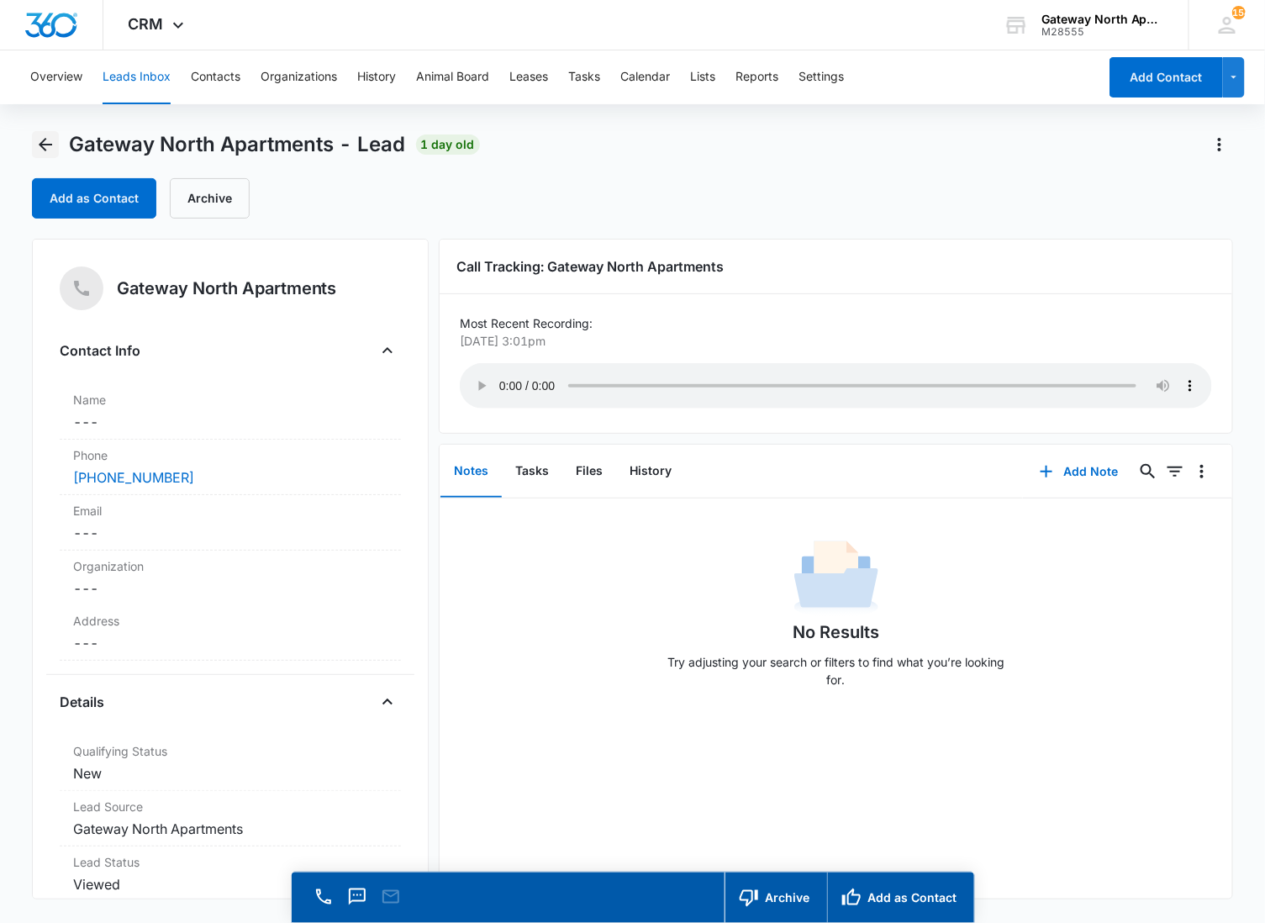
click at [40, 147] on icon "Back" at bounding box center [45, 144] width 20 height 20
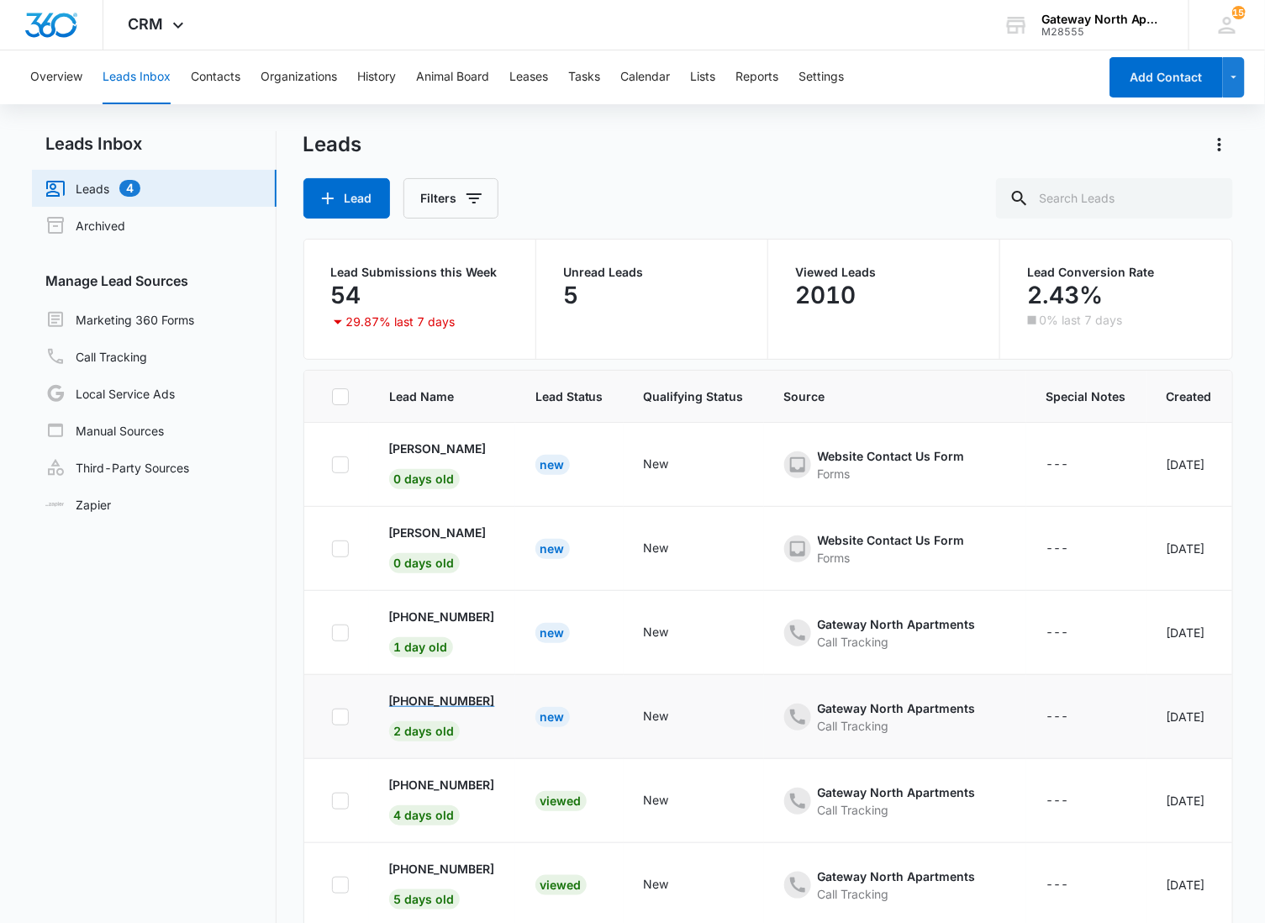
click at [482, 701] on p "[PHONE_NUMBER]" at bounding box center [442, 701] width 106 height 18
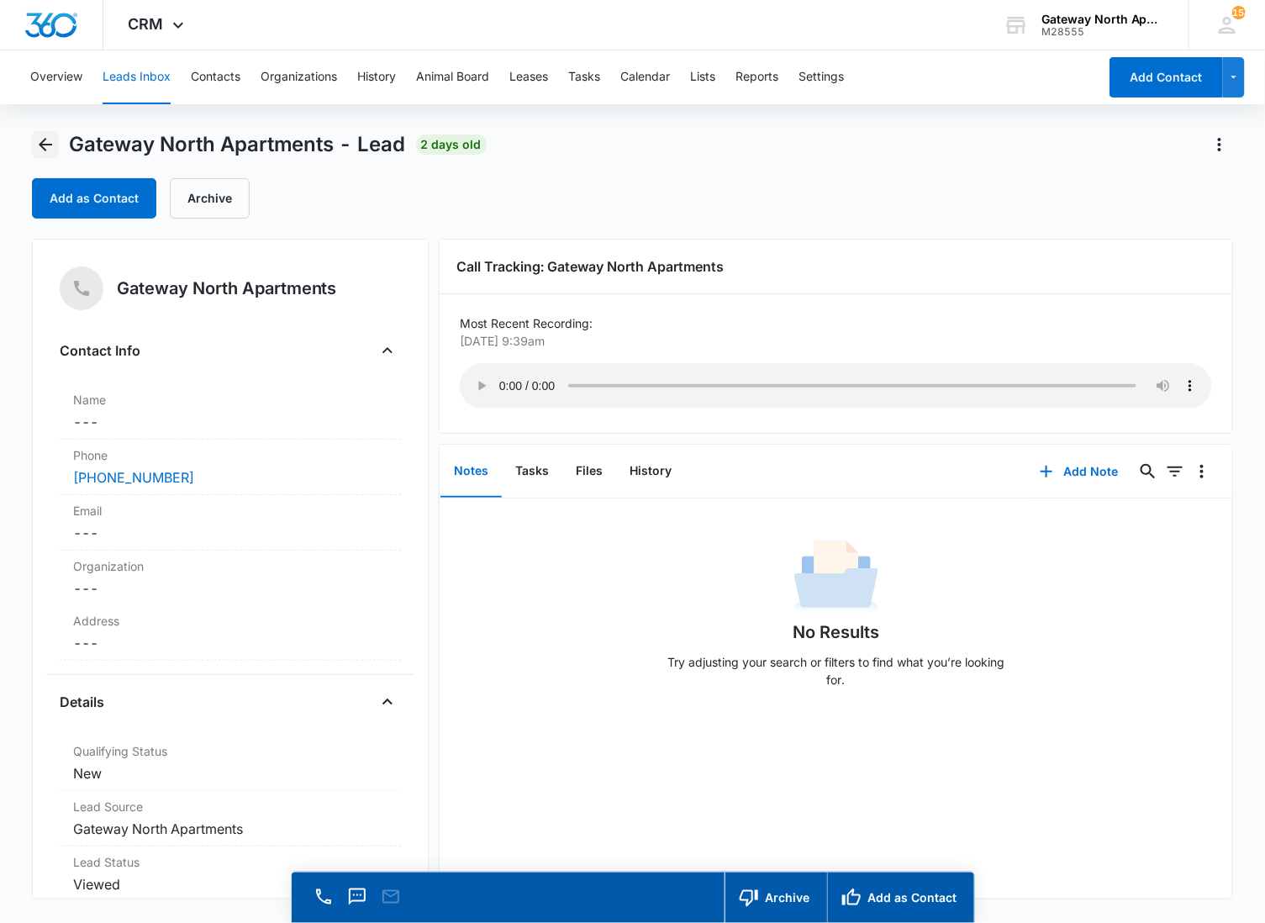
click at [38, 153] on icon "Back" at bounding box center [45, 144] width 20 height 20
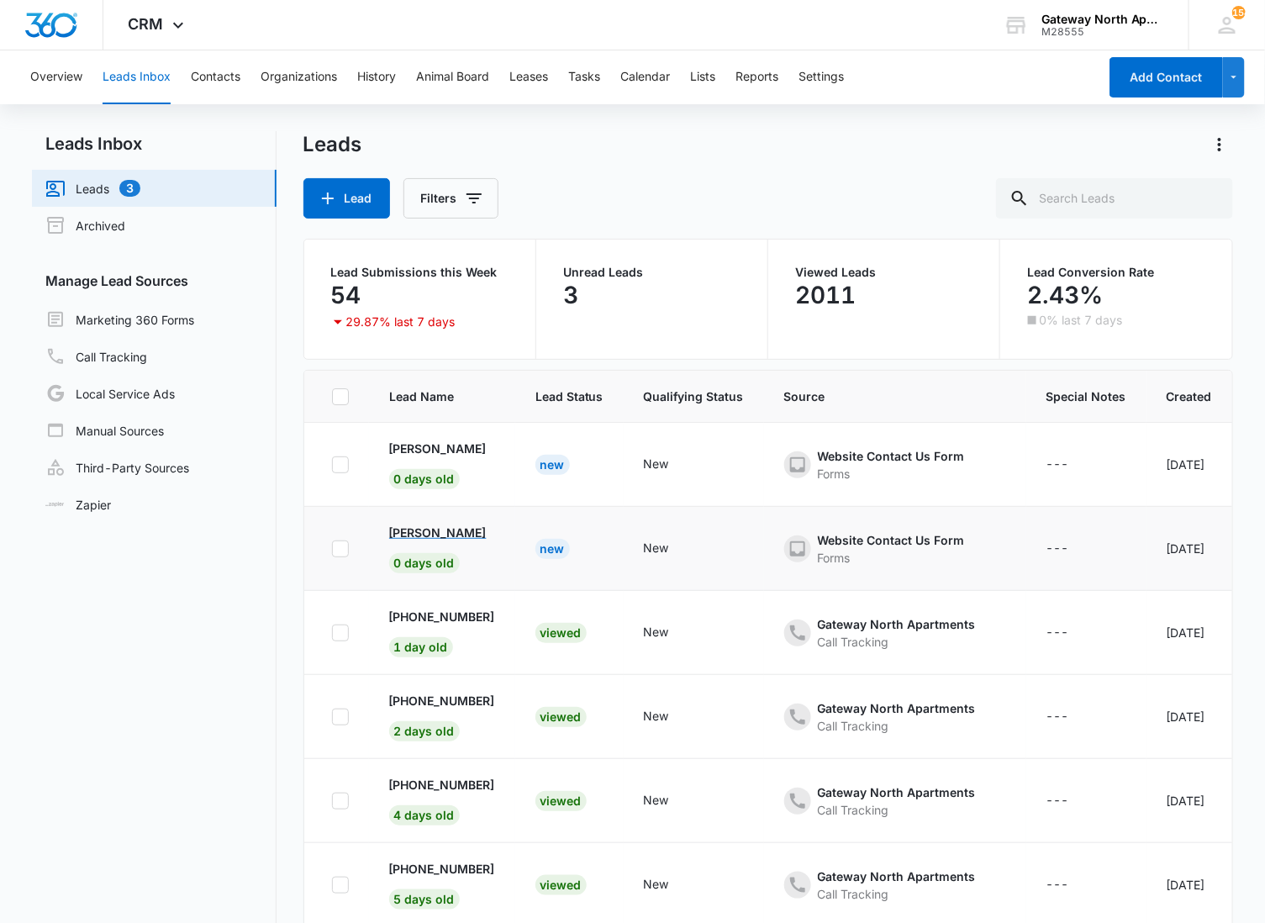
click at [408, 527] on p "[PERSON_NAME]" at bounding box center [438, 533] width 98 height 18
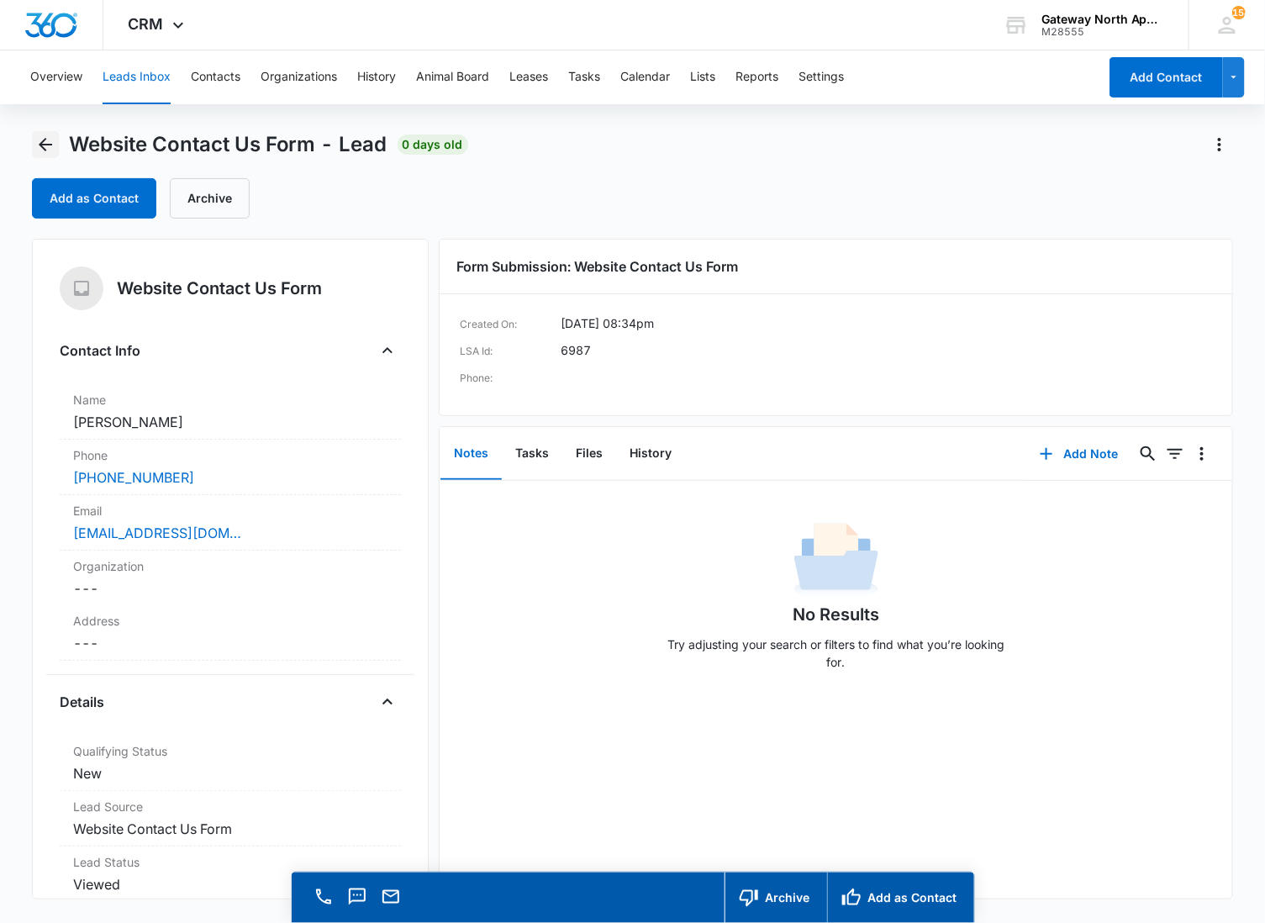
click at [35, 141] on icon "Back" at bounding box center [45, 144] width 20 height 20
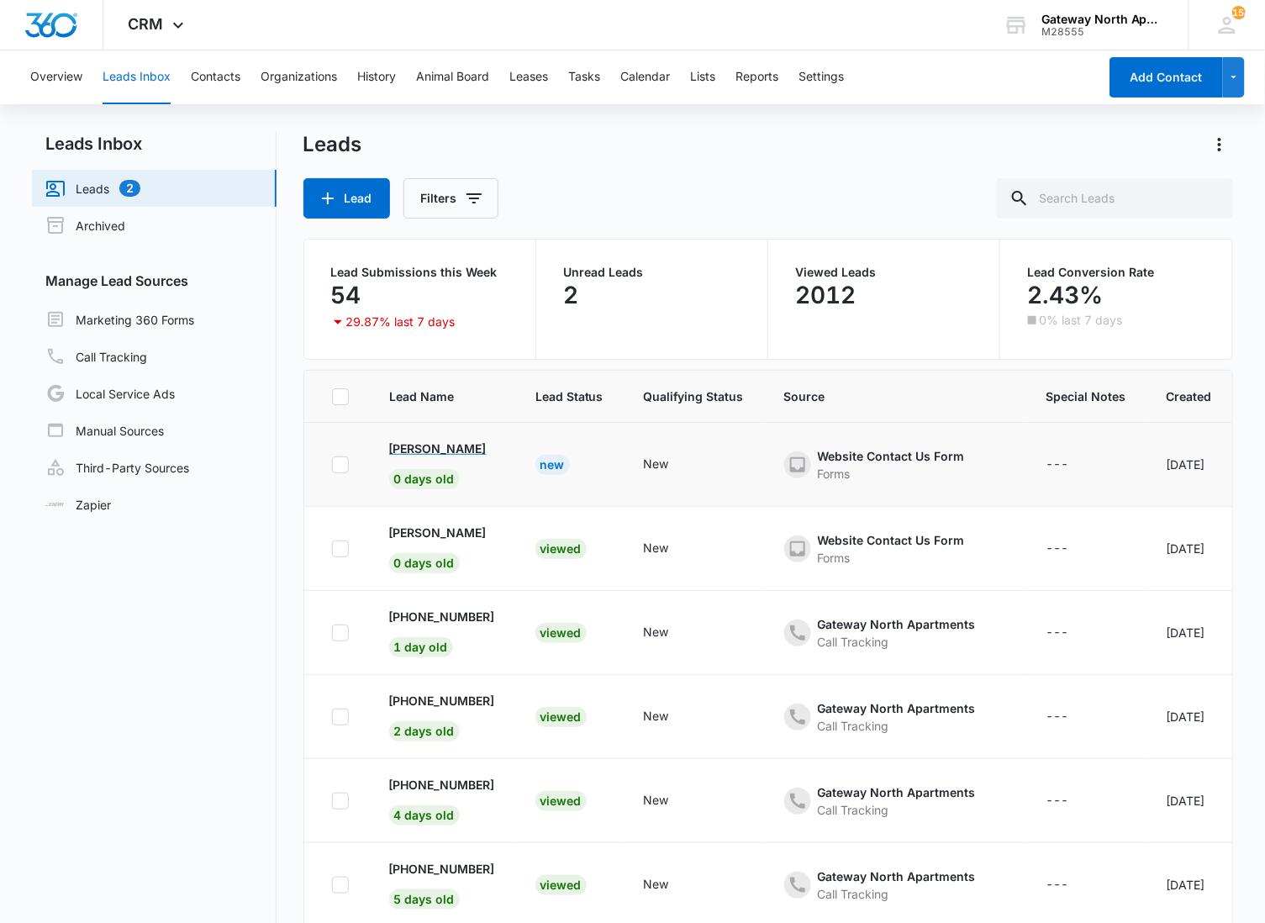
click at [442, 448] on p "[PERSON_NAME]" at bounding box center [438, 449] width 98 height 18
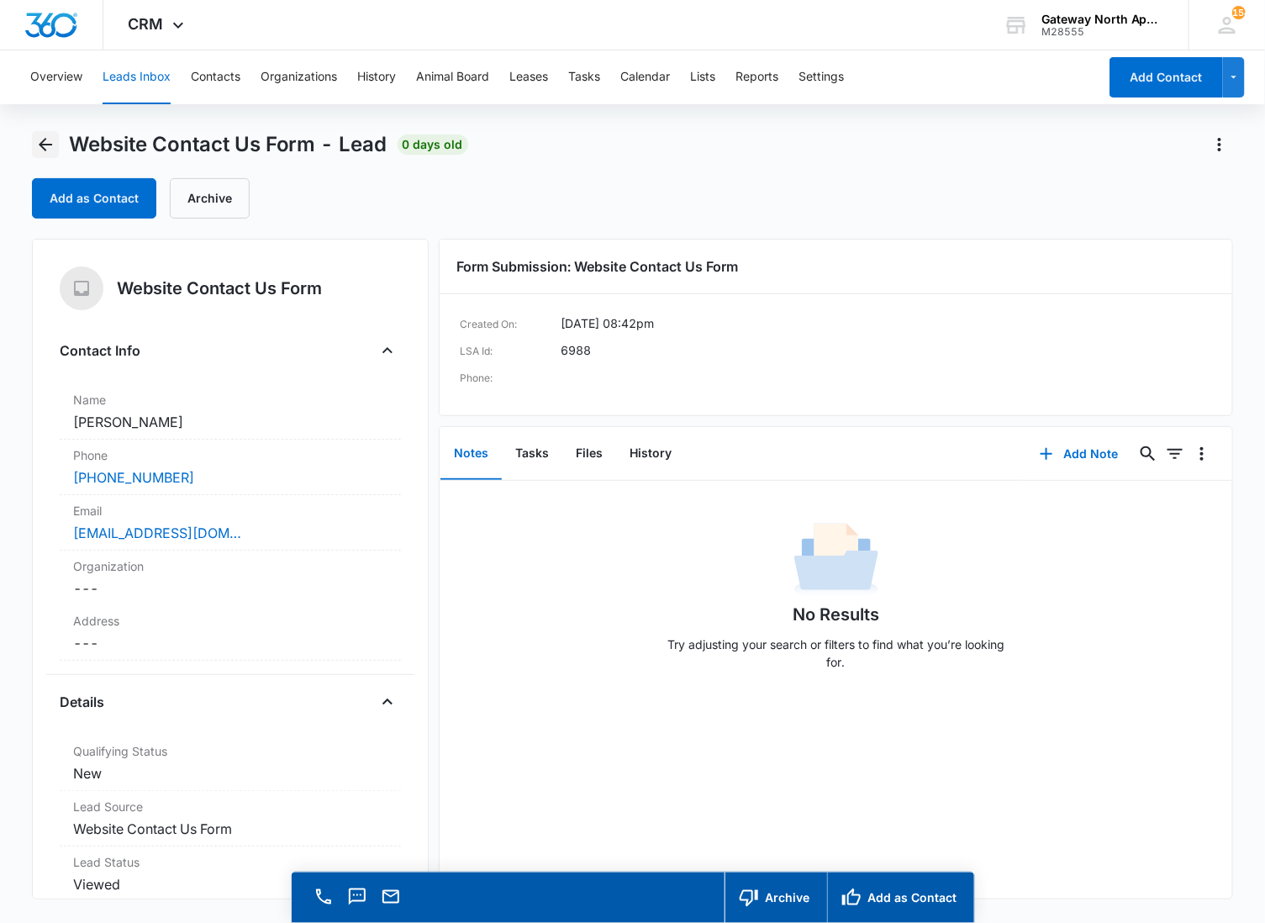
click at [35, 143] on icon "Back" at bounding box center [45, 144] width 20 height 20
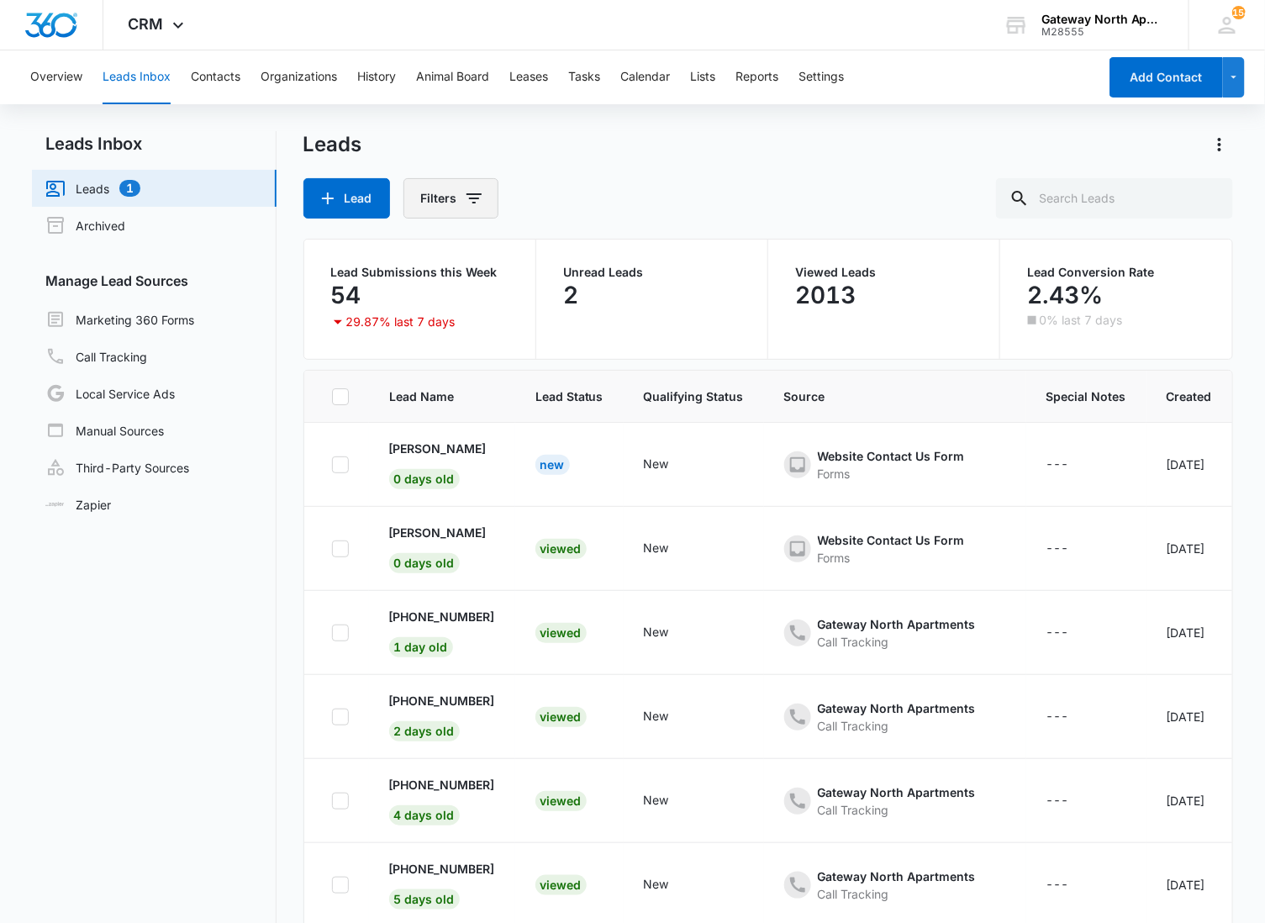
click at [472, 198] on icon "Filters" at bounding box center [474, 198] width 15 height 10
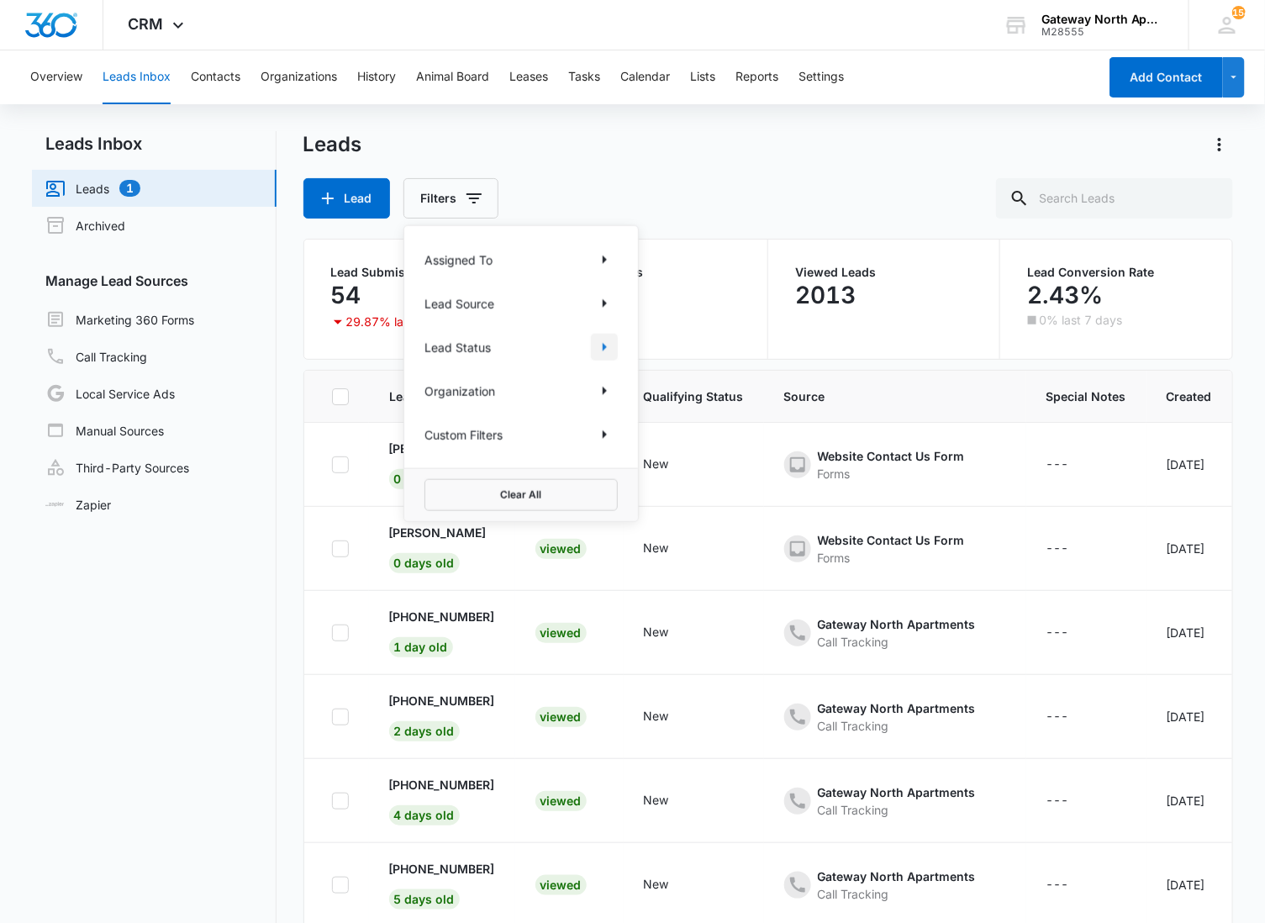
click at [602, 338] on icon "Show Lead Status filters" at bounding box center [604, 347] width 20 height 20
click at [455, 371] on label "New" at bounding box center [520, 373] width 193 height 18
click at [425, 372] on input "New" at bounding box center [424, 372] width 1 height 1
checkbox input "true"
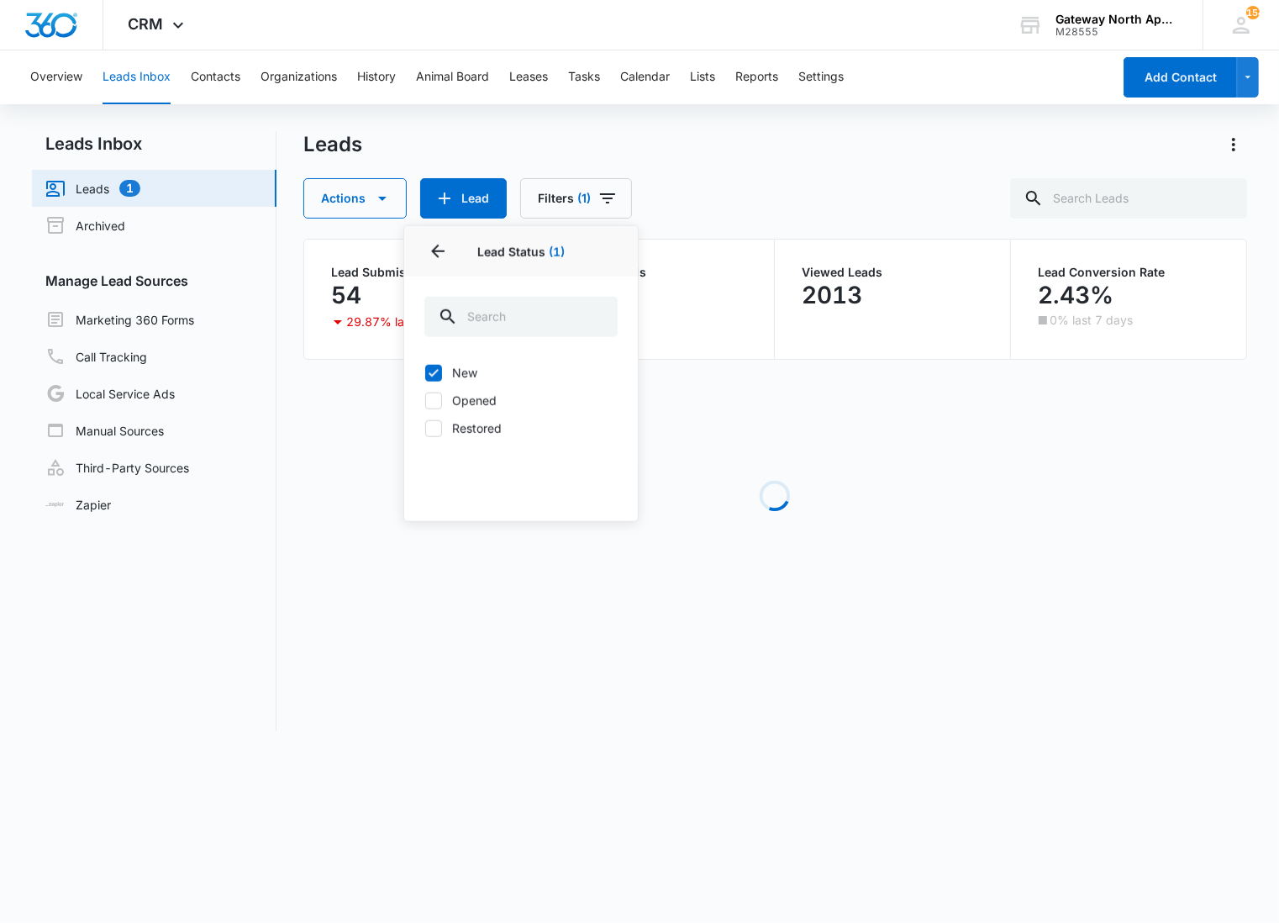
click at [674, 212] on div "Actions Lead Filters (1) Assigned To Lead Source Lead Status 1 Lead Status (1) …" at bounding box center [775, 198] width 944 height 40
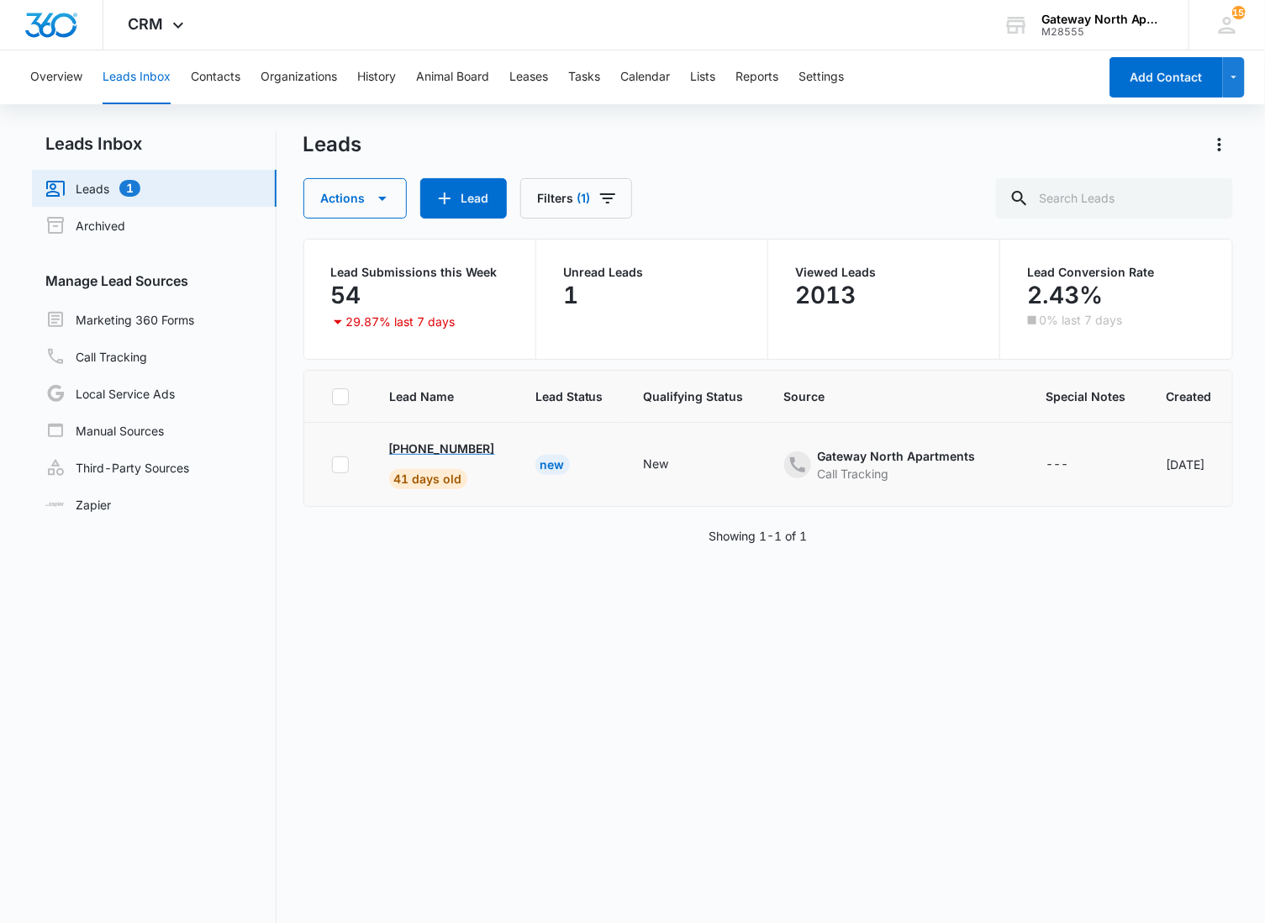
click at [415, 443] on p "[PHONE_NUMBER]" at bounding box center [442, 449] width 106 height 18
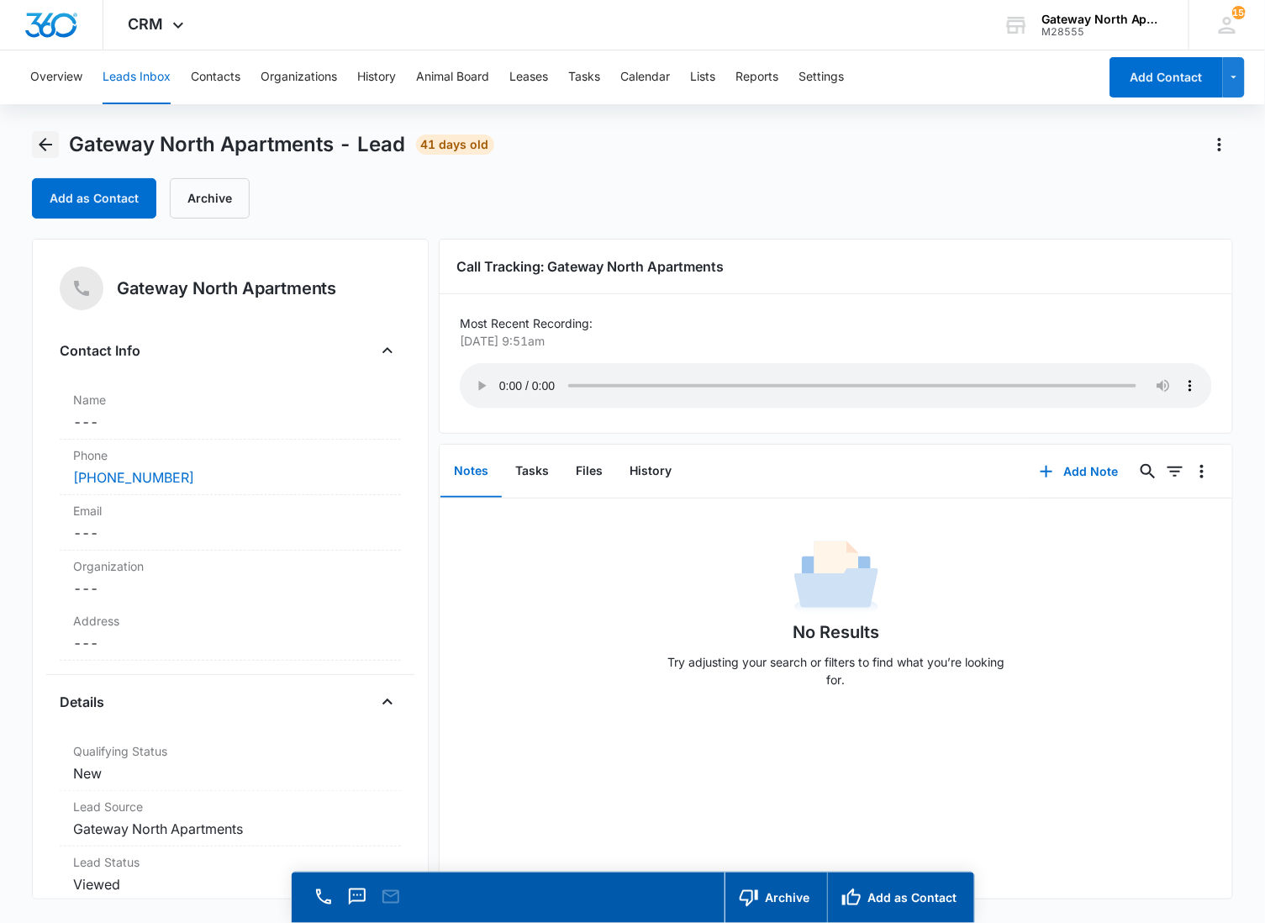
click at [48, 134] on icon "Back" at bounding box center [45, 144] width 20 height 20
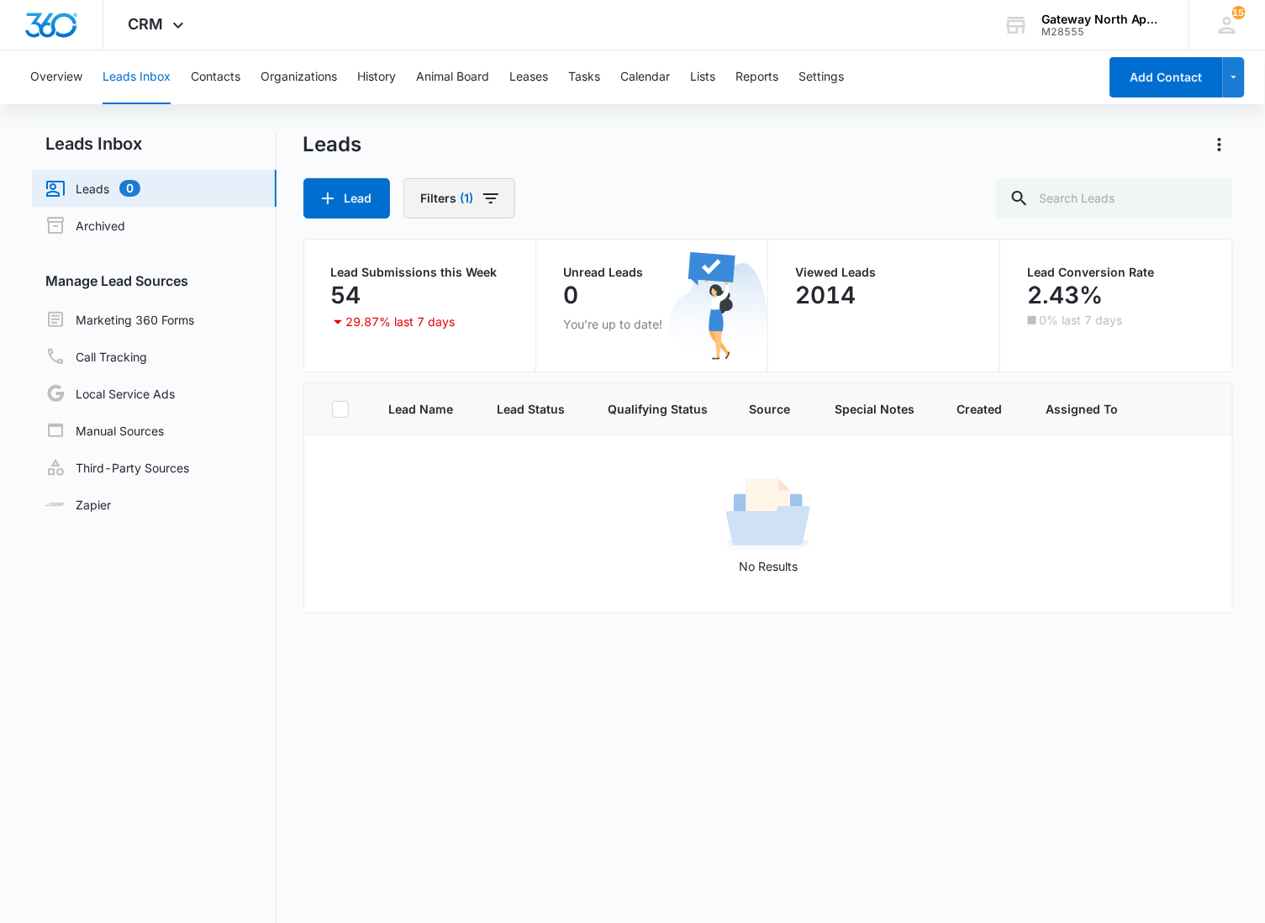
click at [507, 205] on button "Filters (1)" at bounding box center [459, 198] width 112 height 40
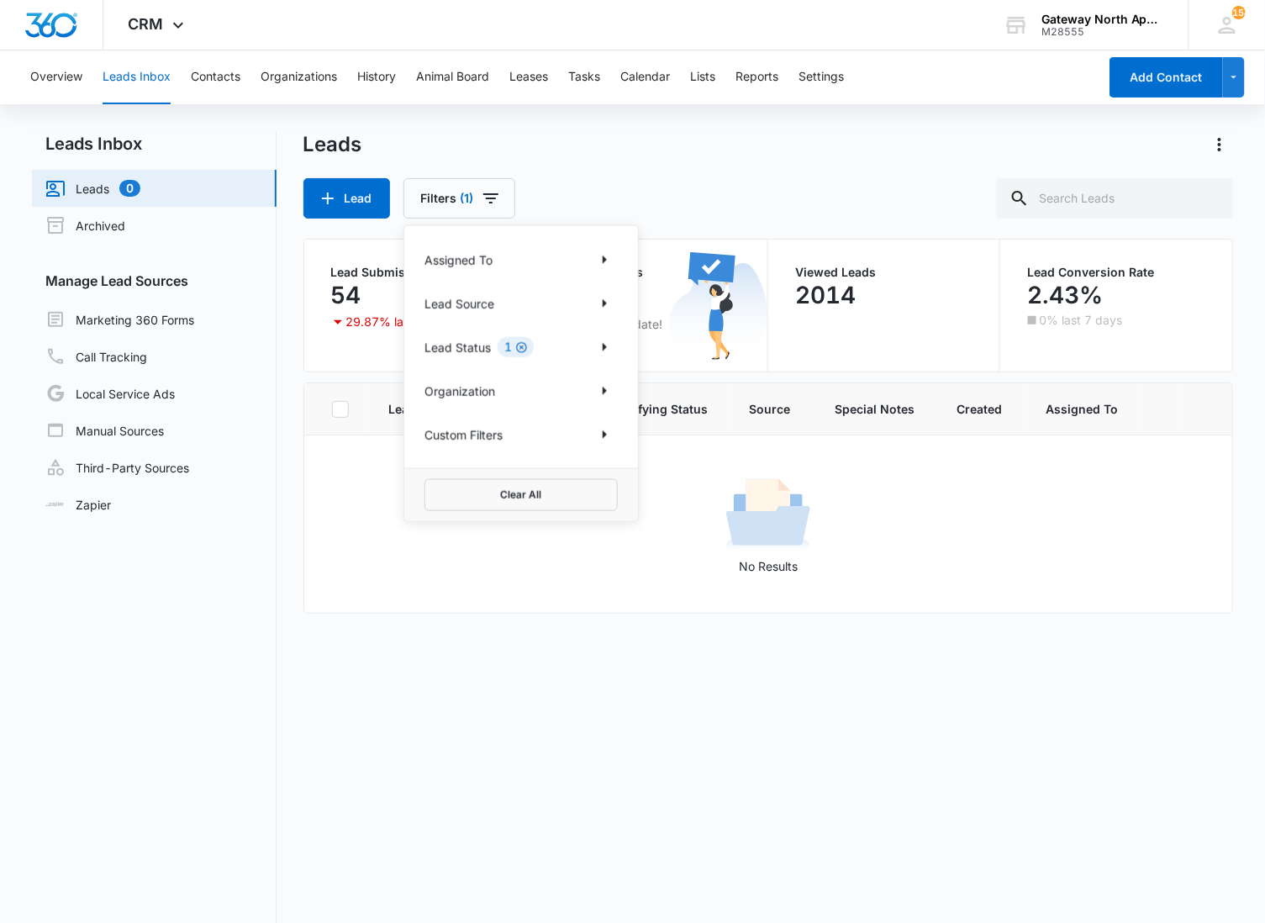
click at [524, 345] on icon "Clear" at bounding box center [521, 347] width 13 height 13
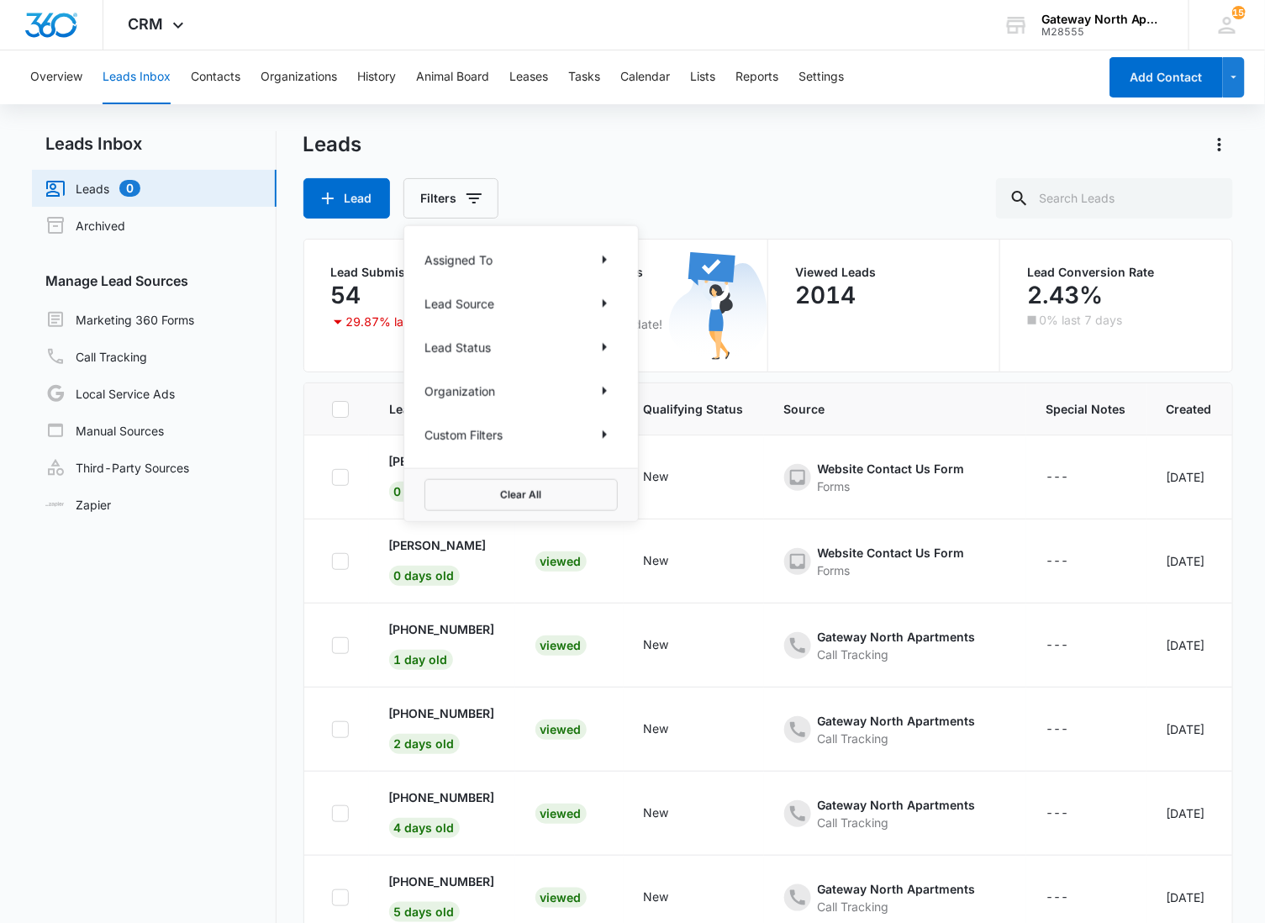
click at [575, 227] on div "Assigned To Lead Source Lead Status Organization Custom Filters" at bounding box center [521, 347] width 234 height 242
click at [541, 178] on div "Lead Filters Assigned To Lead Source Lead Status Organization Custom Filters Cl…" at bounding box center [768, 198] width 931 height 40
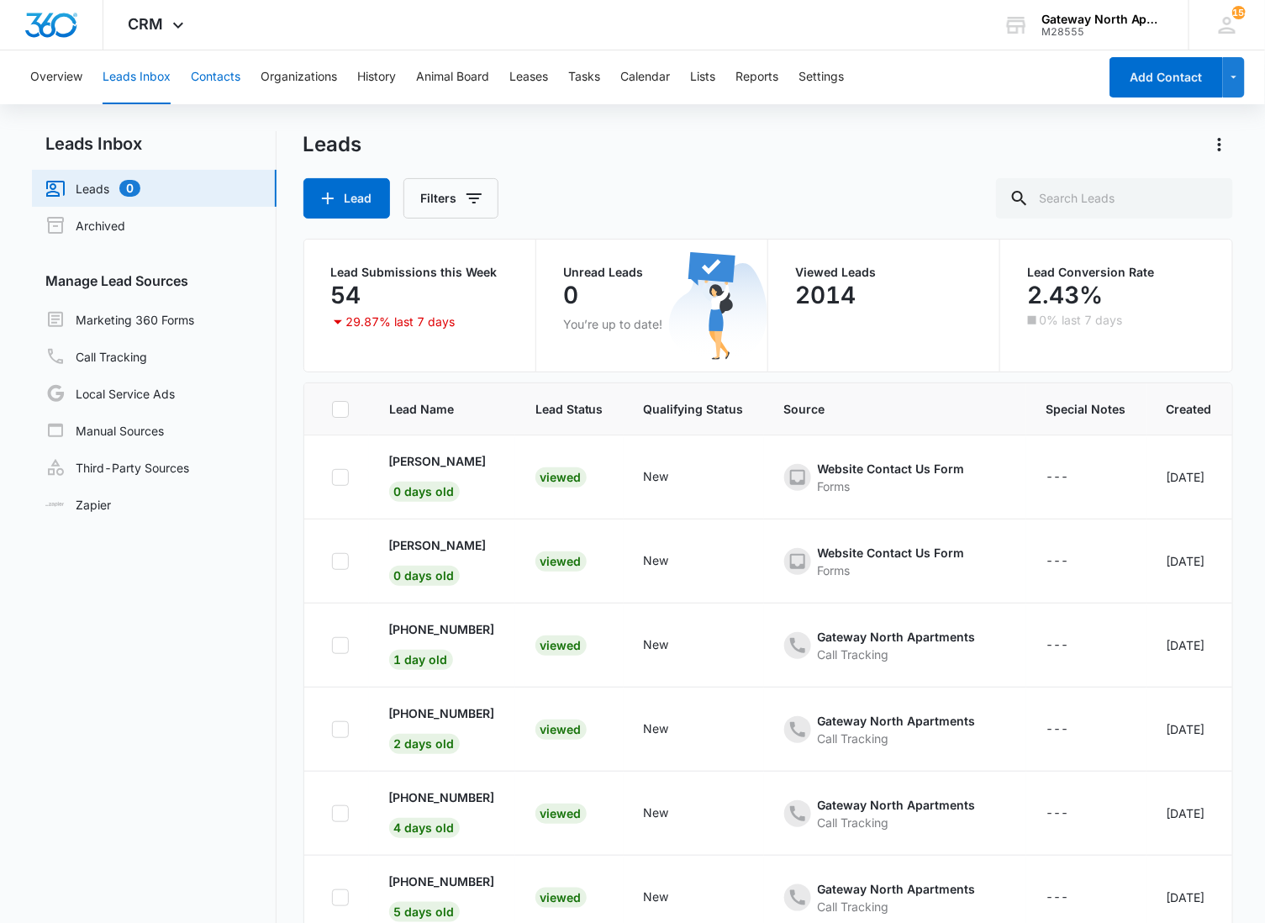
click at [230, 72] on button "Contacts" at bounding box center [216, 77] width 50 height 54
